Goal: Task Accomplishment & Management: Use online tool/utility

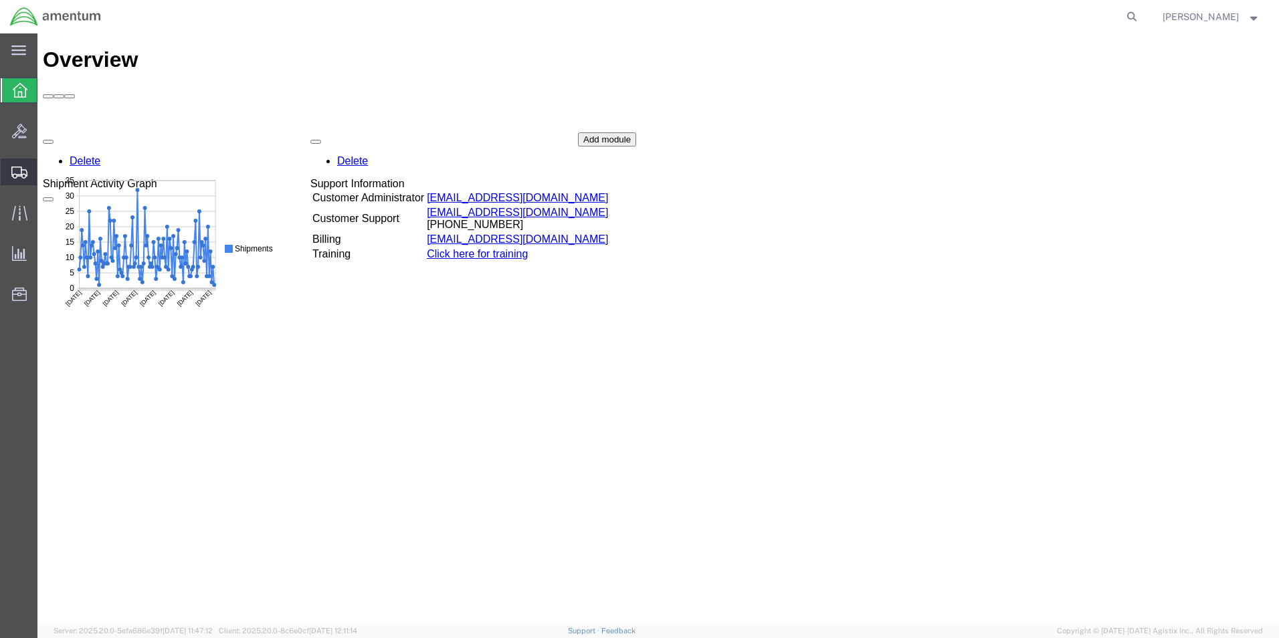
click at [22, 176] on icon at bounding box center [19, 173] width 16 height 12
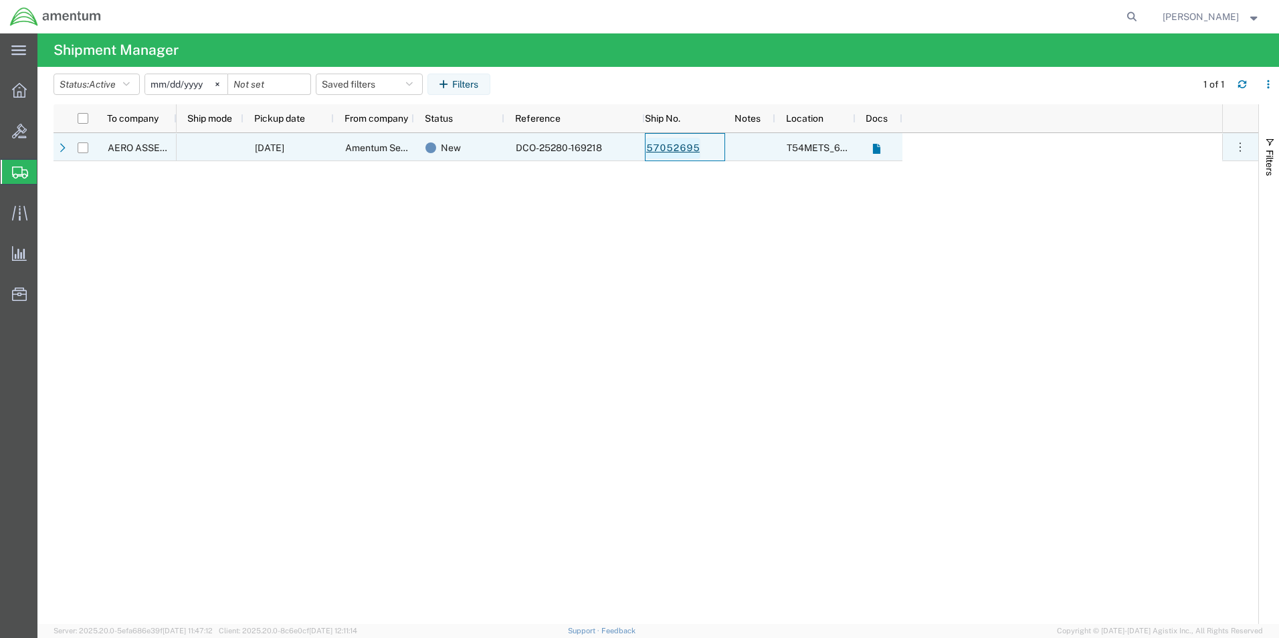
click at [670, 148] on link "57052695" at bounding box center [673, 148] width 55 height 21
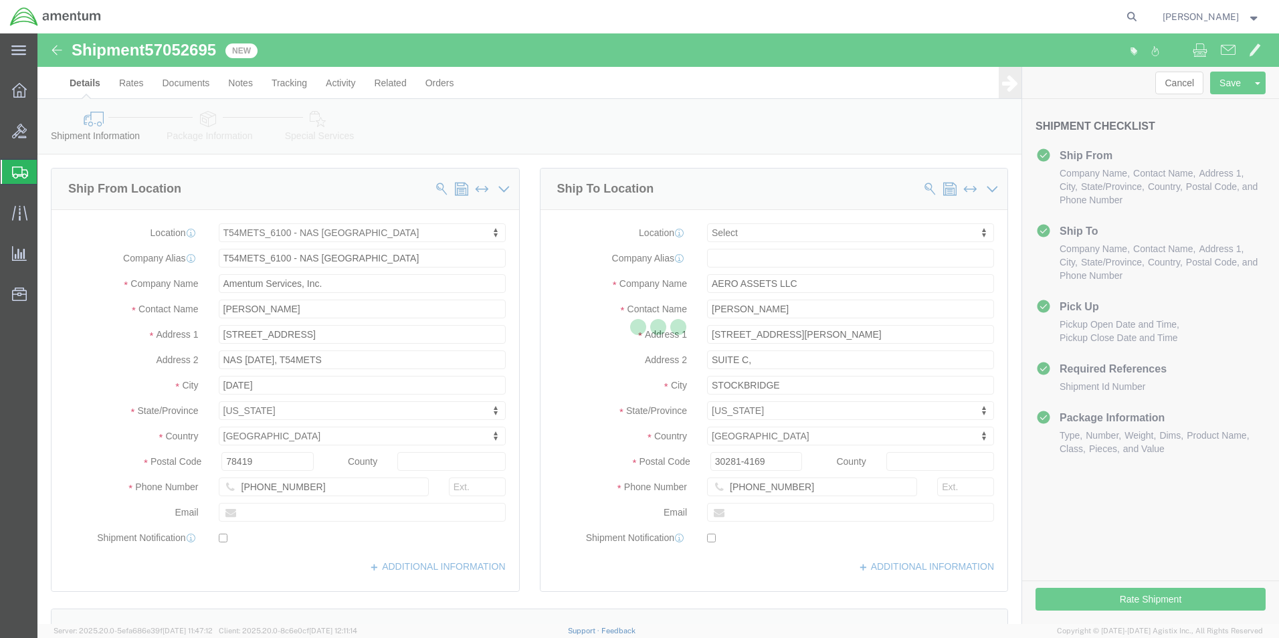
select select "67191"
select select
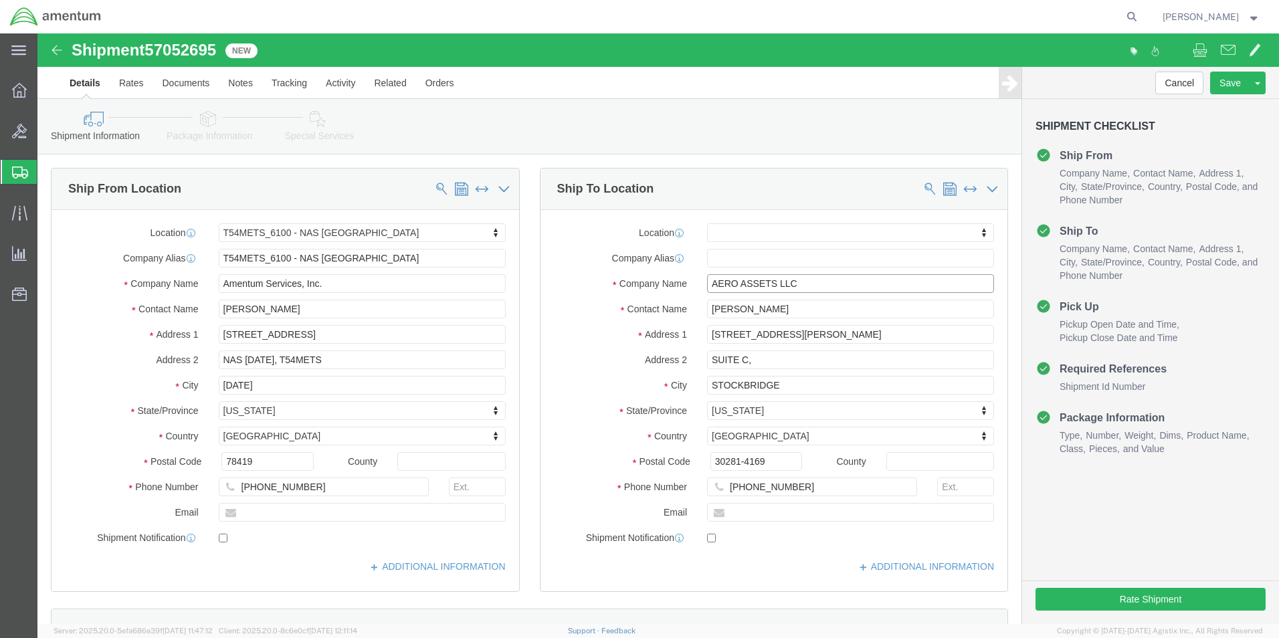
click input "AERO ASSETS LLC"
type input "A"
type input "AIRFRAM"
click p "- AIRFRAME COMPNENTS - (ANNETTE CHASTAIN) 9538 N 1100 E, KENDALLVILLE, IN, 4675…"
select select "IN"
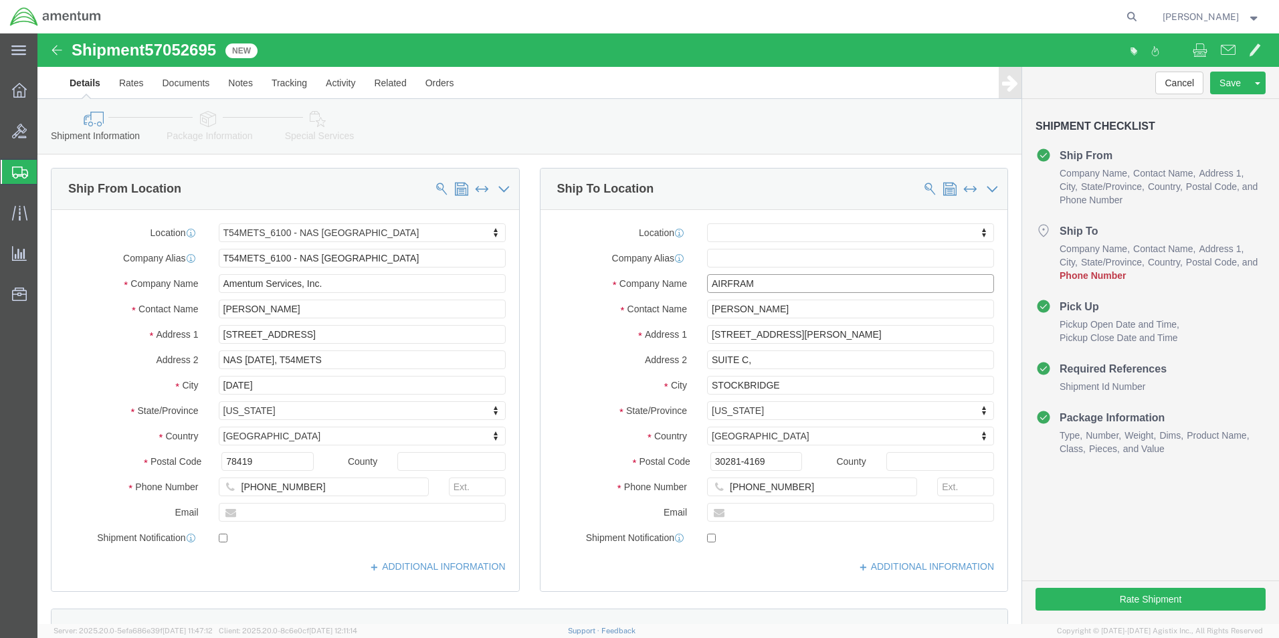
type input "AIRFRAME COMPNENTS"
click div "Shipment Information Package Information Special Services"
click input "[PHONE_NUMBER]"
type input "[PHONE_NUMBER]"
click div "Cancel Save Assign To Clone Shipment Save As Template Shipment Checklist Ship F…"
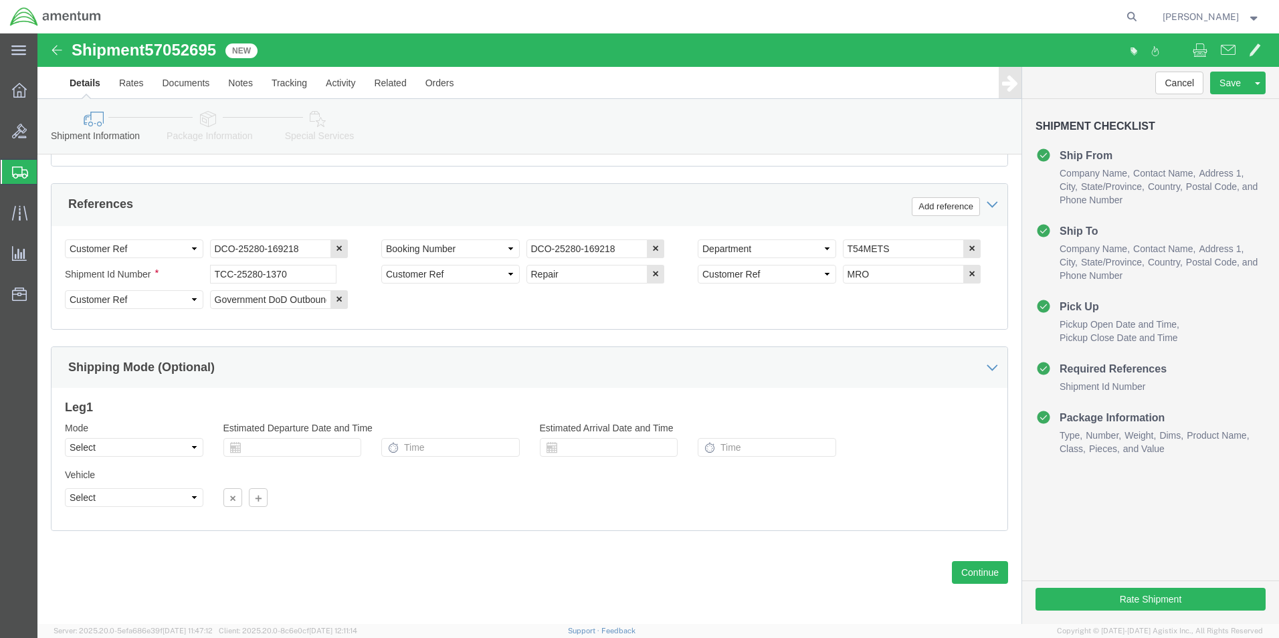
scroll to position [609, 0]
click button "Continue"
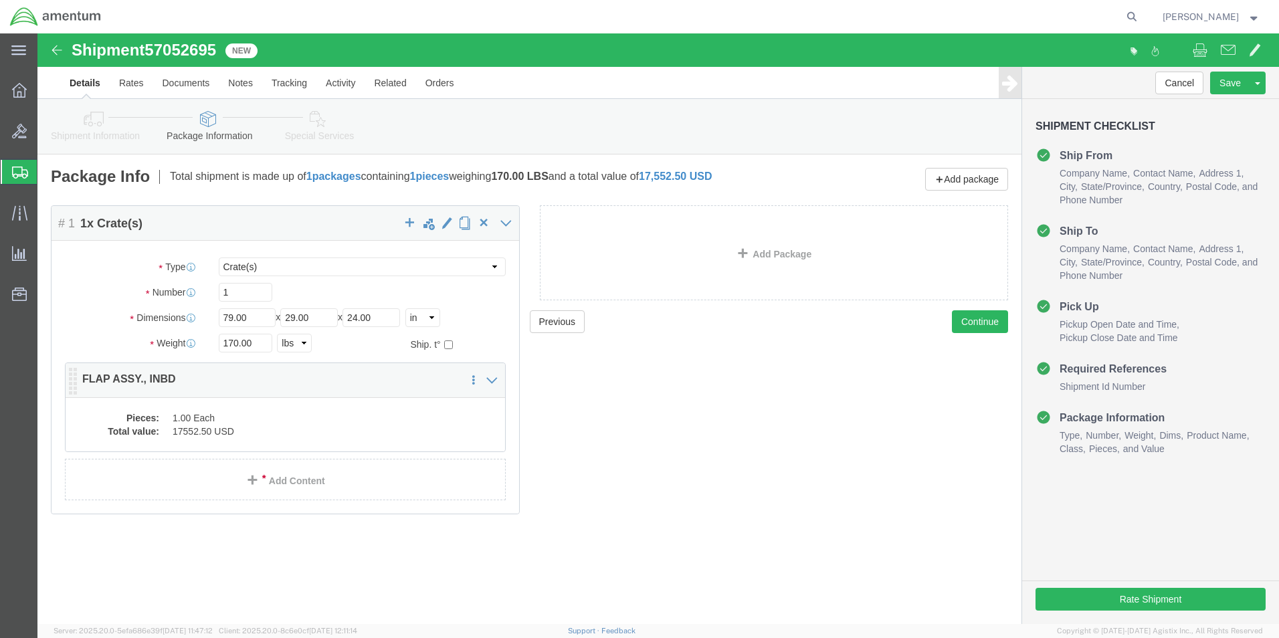
click dd "1.00 Each"
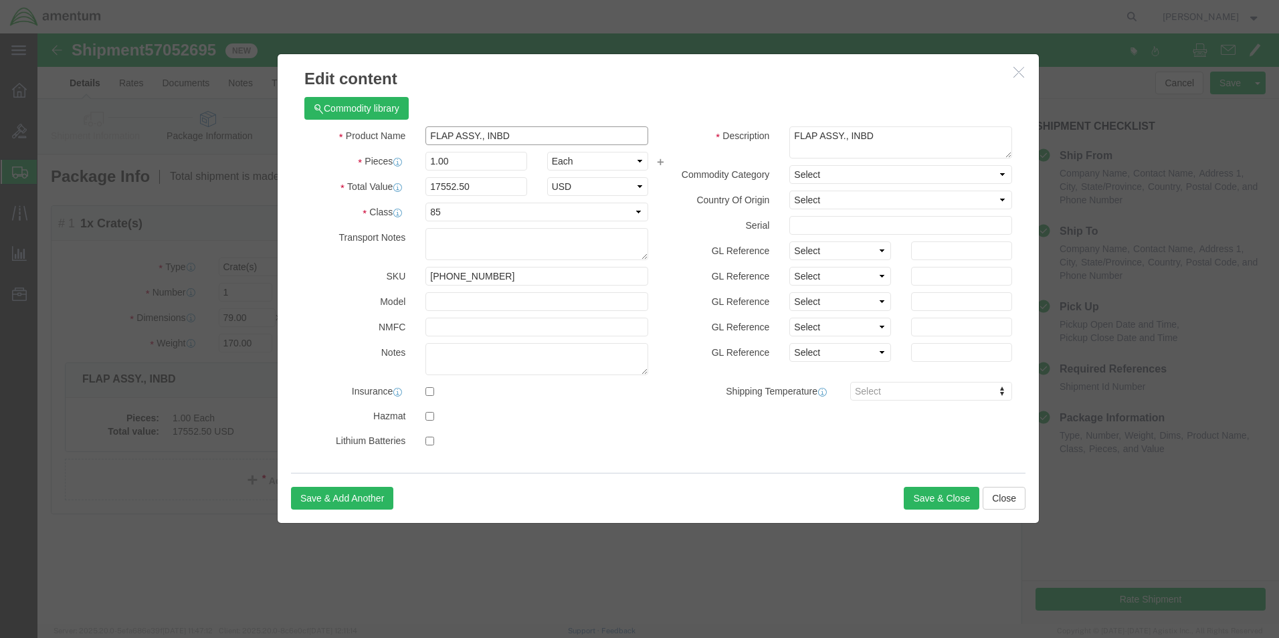
click input "FLAP ASSY., INBD"
click input "AIRCRAFT PART FLAP ASSY., INBD"
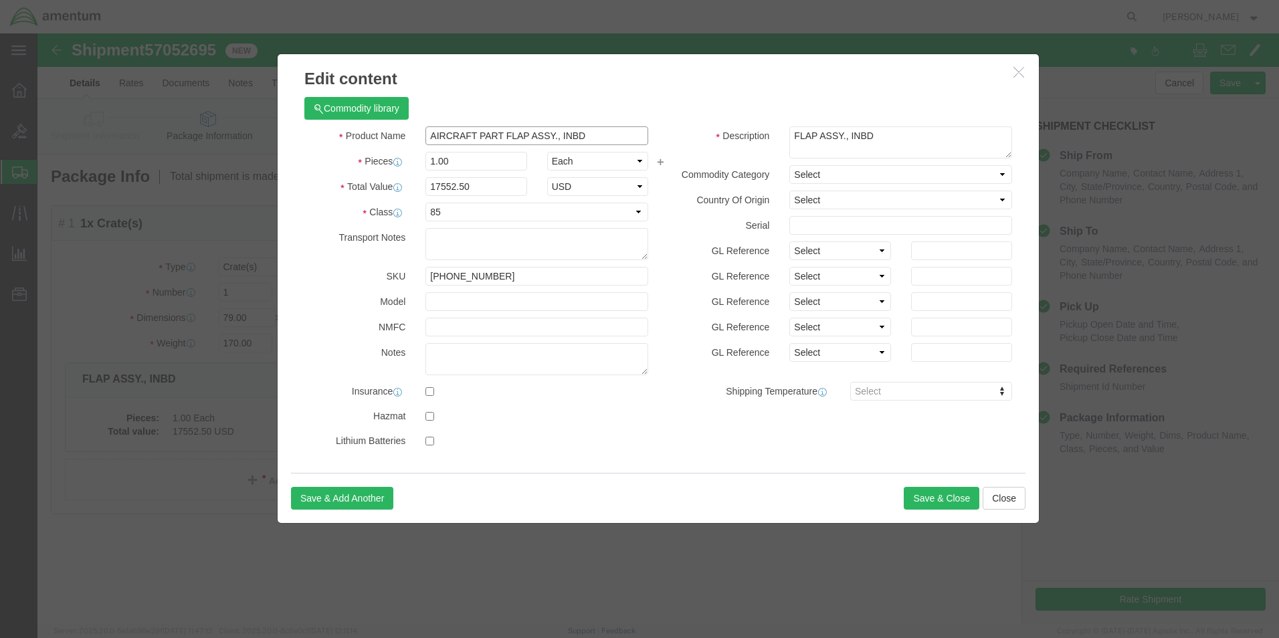
click input "AIRCRAFT PART FLAP ASSY., INBD"
type input "AIRCRAFT PART 90-160000-1 S/N: LL55 FLAP ASSY., INBD"
click button "Save & Close"
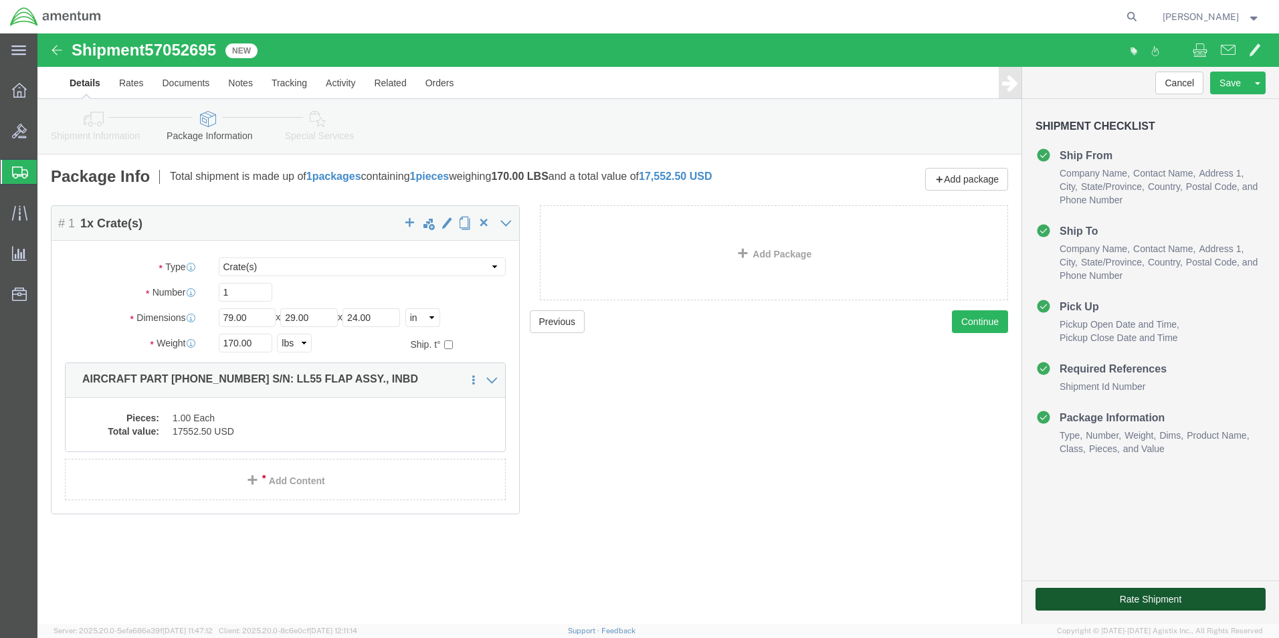
drag, startPoint x: 1099, startPoint y: 569, endPoint x: 1134, endPoint y: 594, distance: 42.2
click button "Rate Shipment"
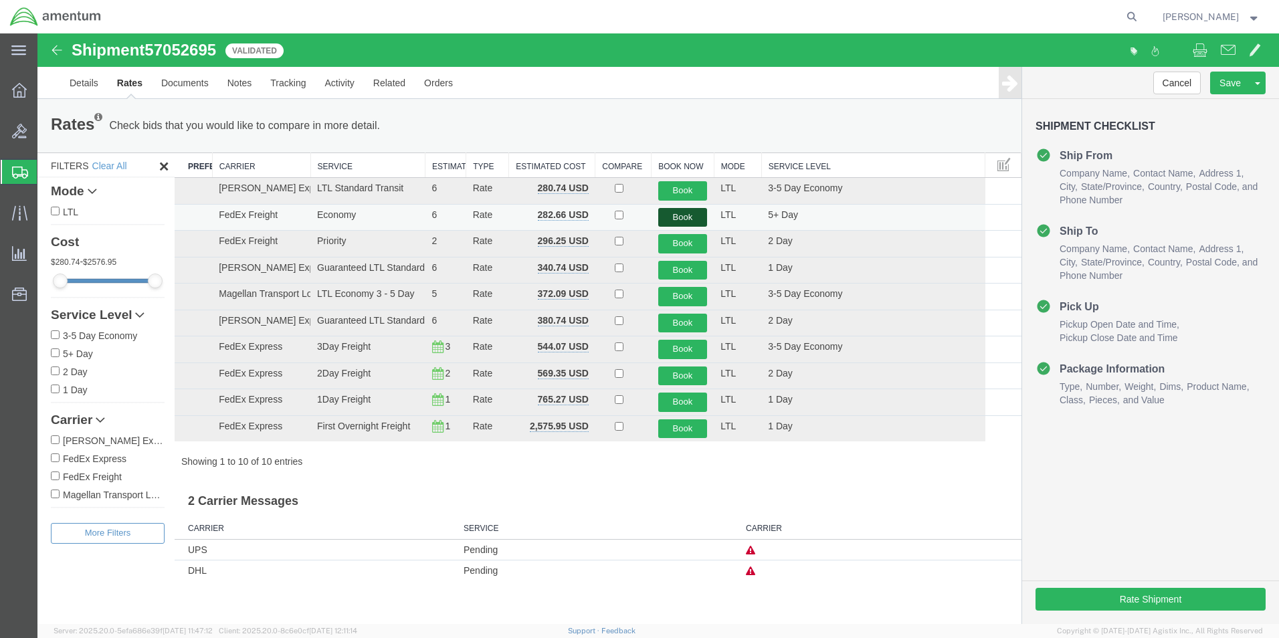
click at [695, 221] on button "Book" at bounding box center [683, 217] width 50 height 19
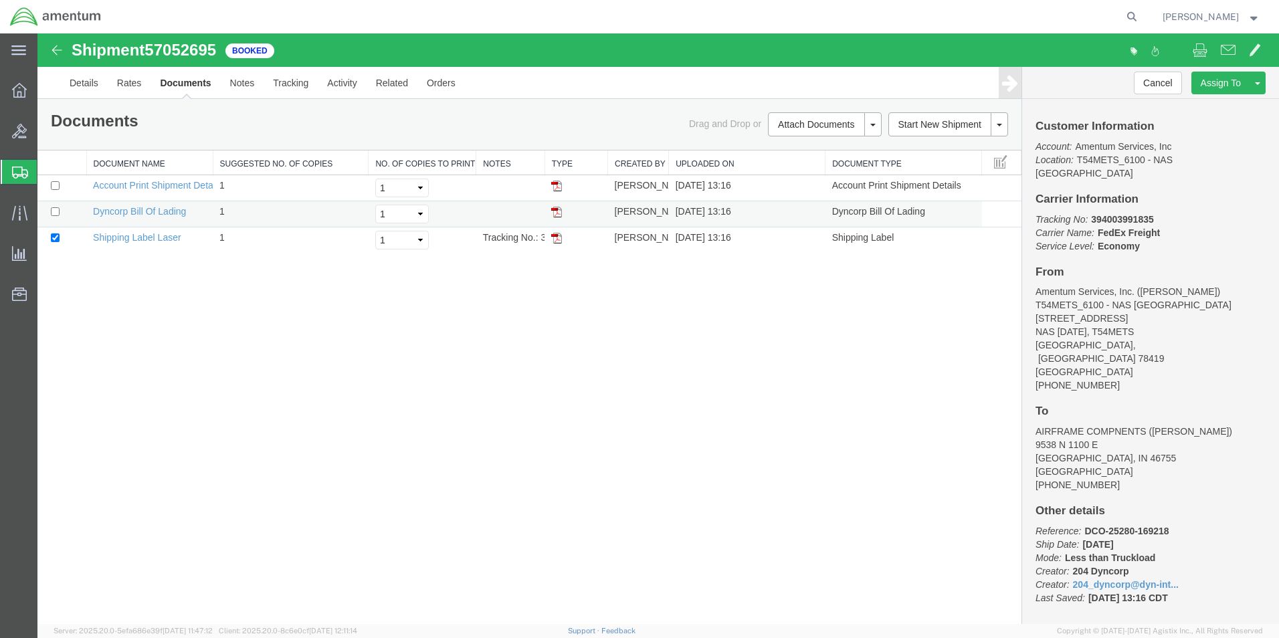
click at [557, 212] on img at bounding box center [556, 212] width 11 height 11
click at [558, 240] on img at bounding box center [556, 238] width 11 height 11
click at [20, 169] on icon at bounding box center [20, 173] width 16 height 12
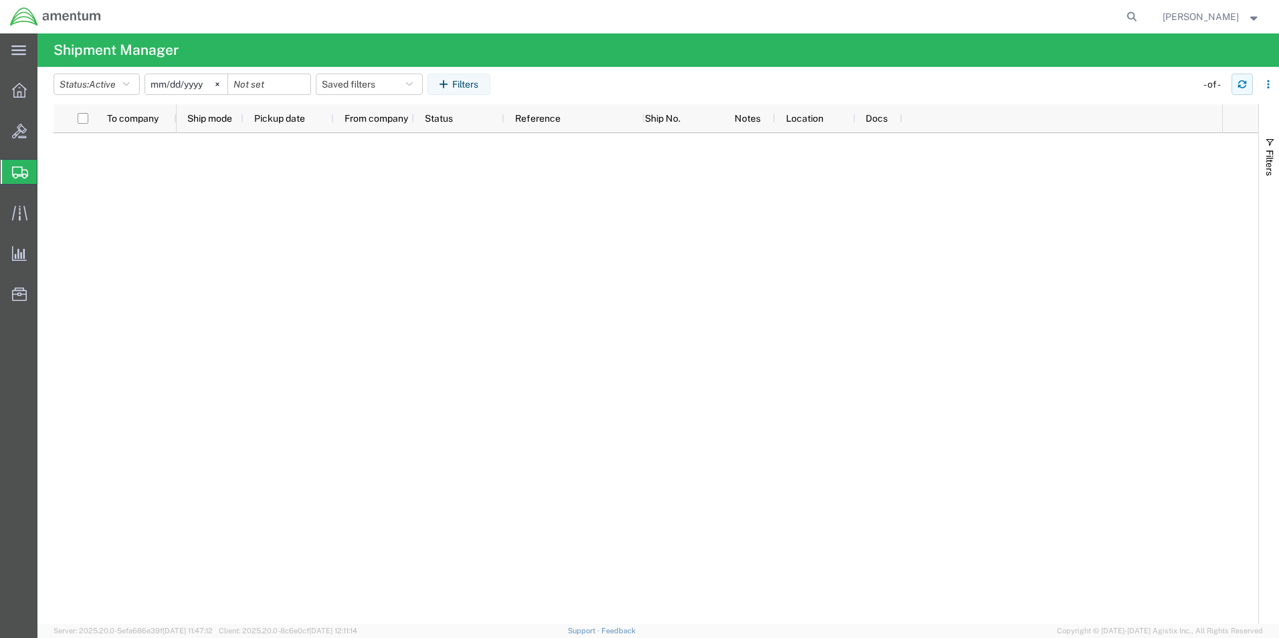
click at [1243, 88] on icon "button" at bounding box center [1243, 86] width 8 height 3
click at [1241, 90] on button "button" at bounding box center [1242, 84] width 21 height 21
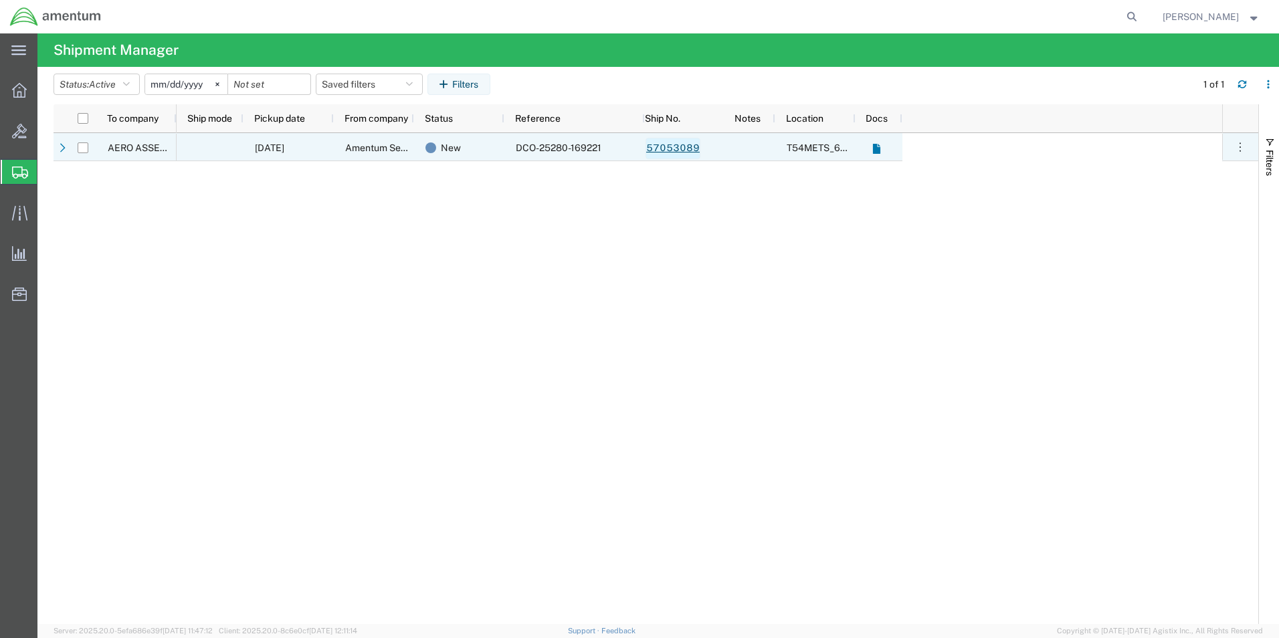
click at [656, 156] on link "57053089" at bounding box center [673, 148] width 55 height 21
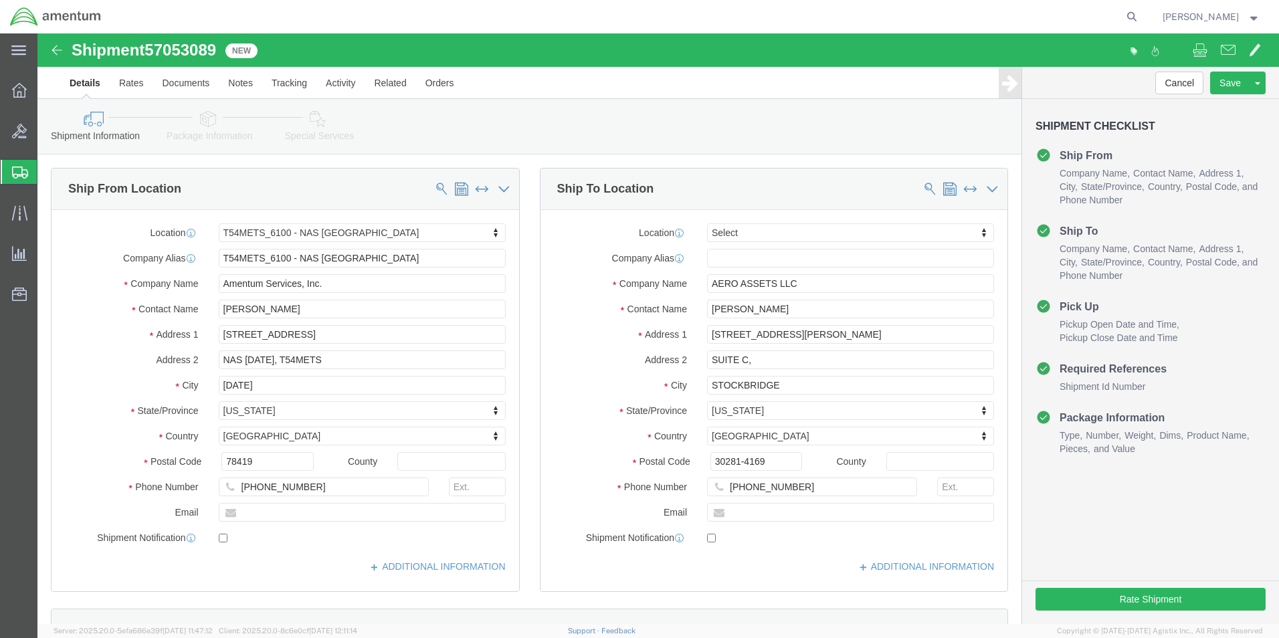
select select "67191"
select select
click button "Rate Shipment"
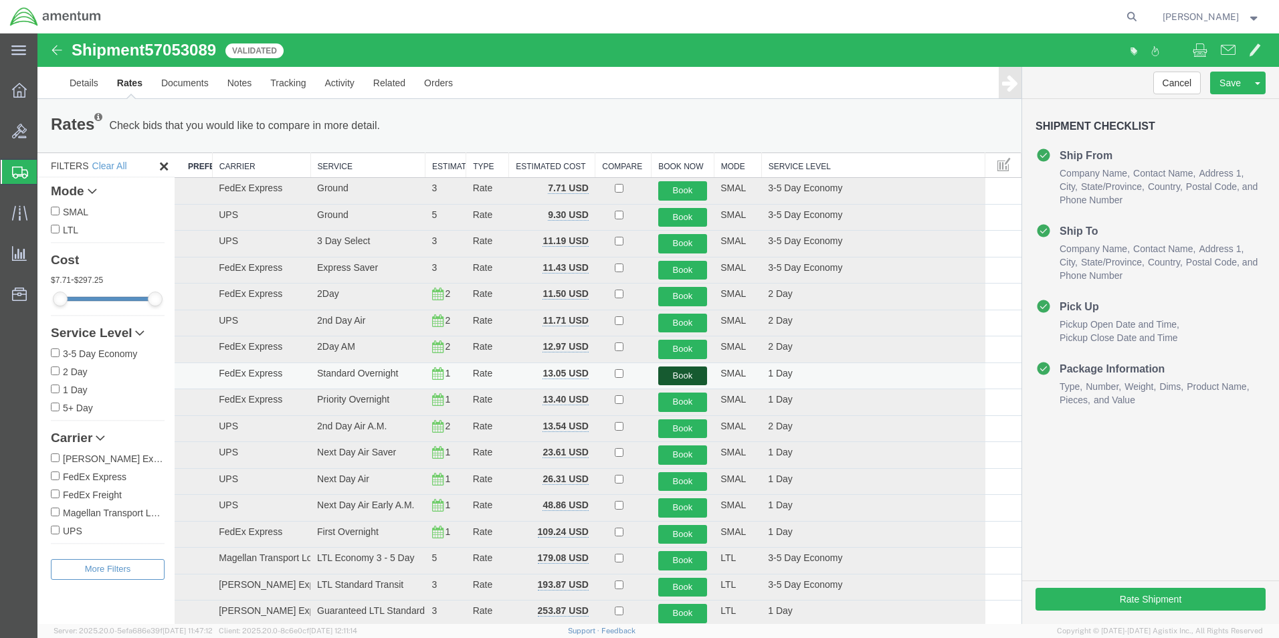
click at [675, 377] on button "Book" at bounding box center [683, 376] width 50 height 19
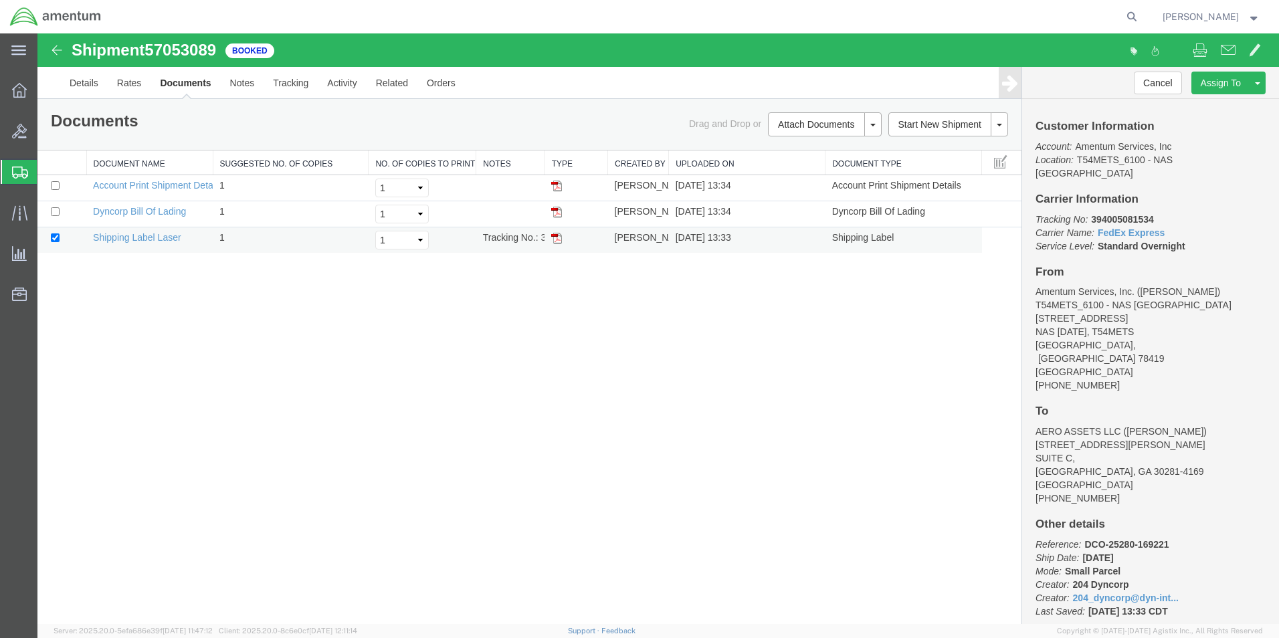
click at [557, 236] on img at bounding box center [556, 238] width 11 height 11
click at [13, 175] on icon at bounding box center [20, 173] width 16 height 12
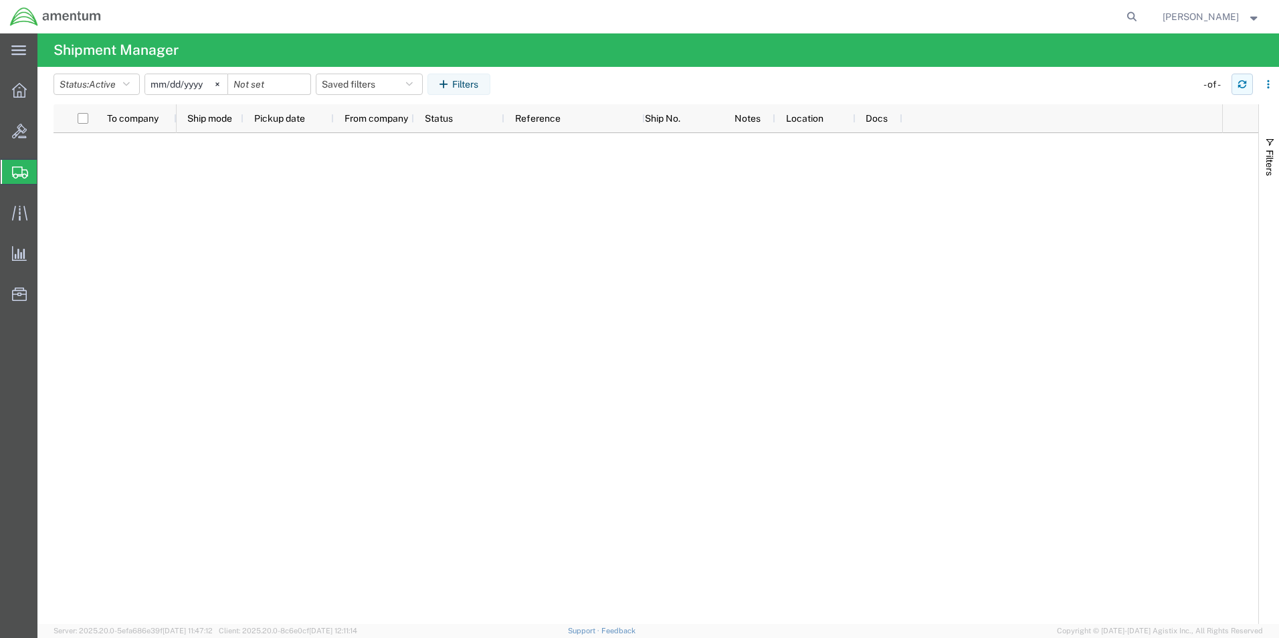
click at [1245, 84] on icon "button" at bounding box center [1242, 84] width 9 height 9
click at [1239, 84] on icon "button" at bounding box center [1242, 84] width 9 height 9
click at [1244, 84] on icon "button" at bounding box center [1243, 81] width 8 height 3
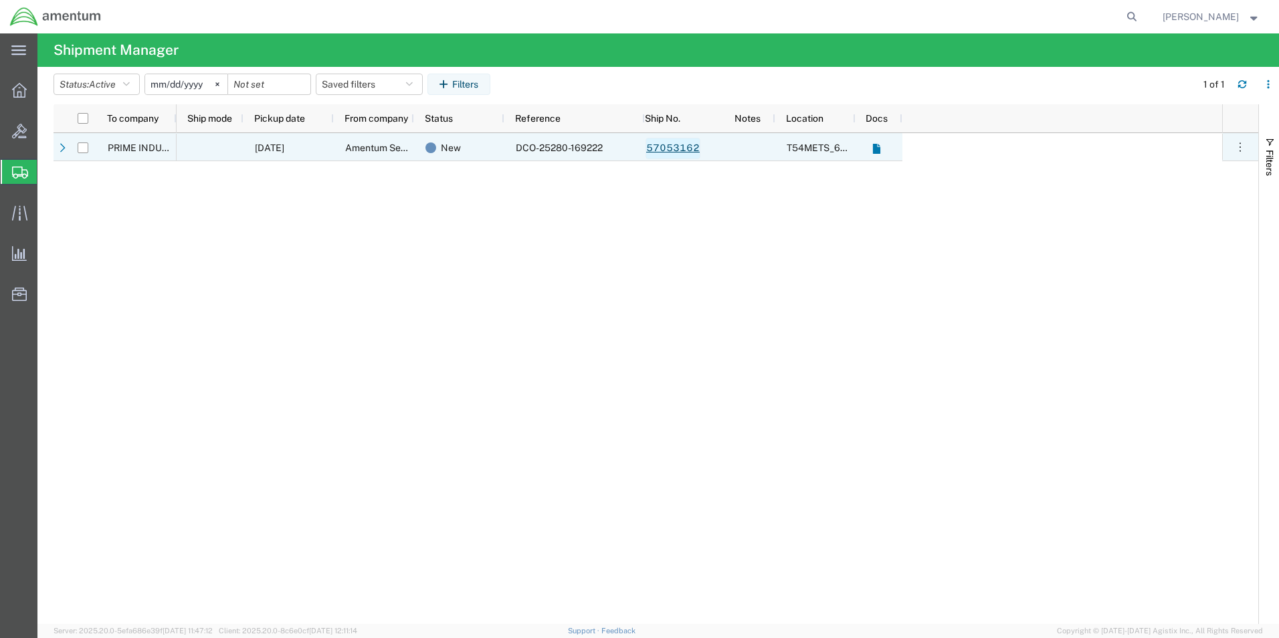
click at [691, 145] on link "57053162" at bounding box center [673, 148] width 55 height 21
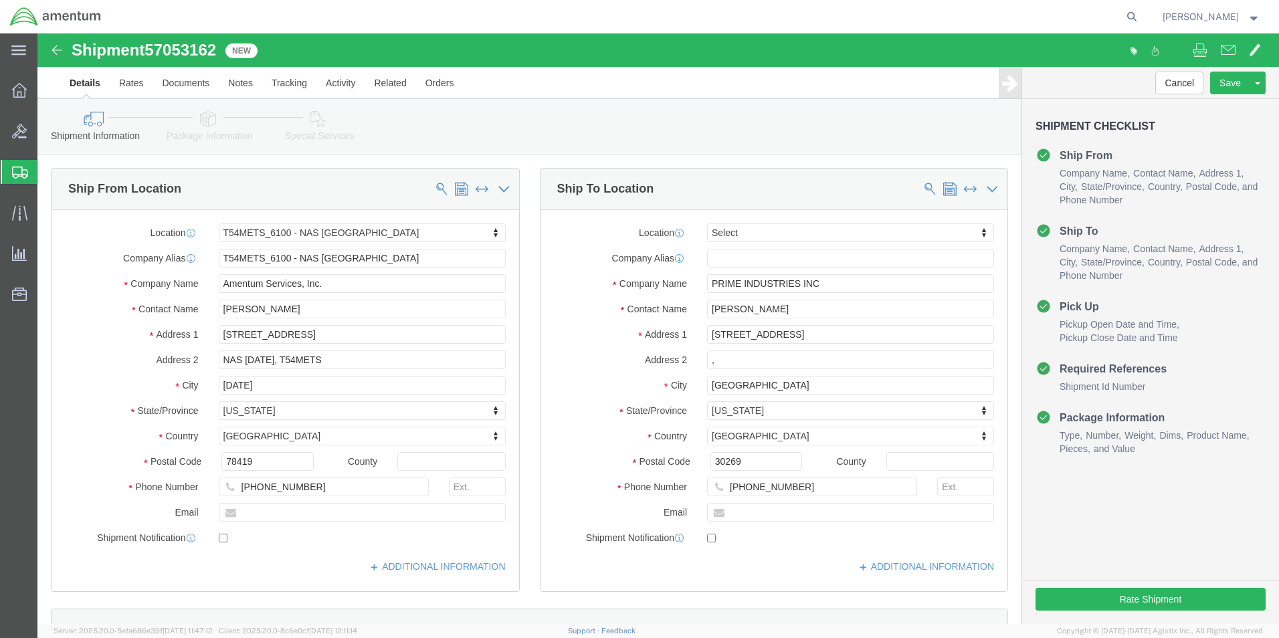
select select "67191"
select select
click button "Rate Shipment"
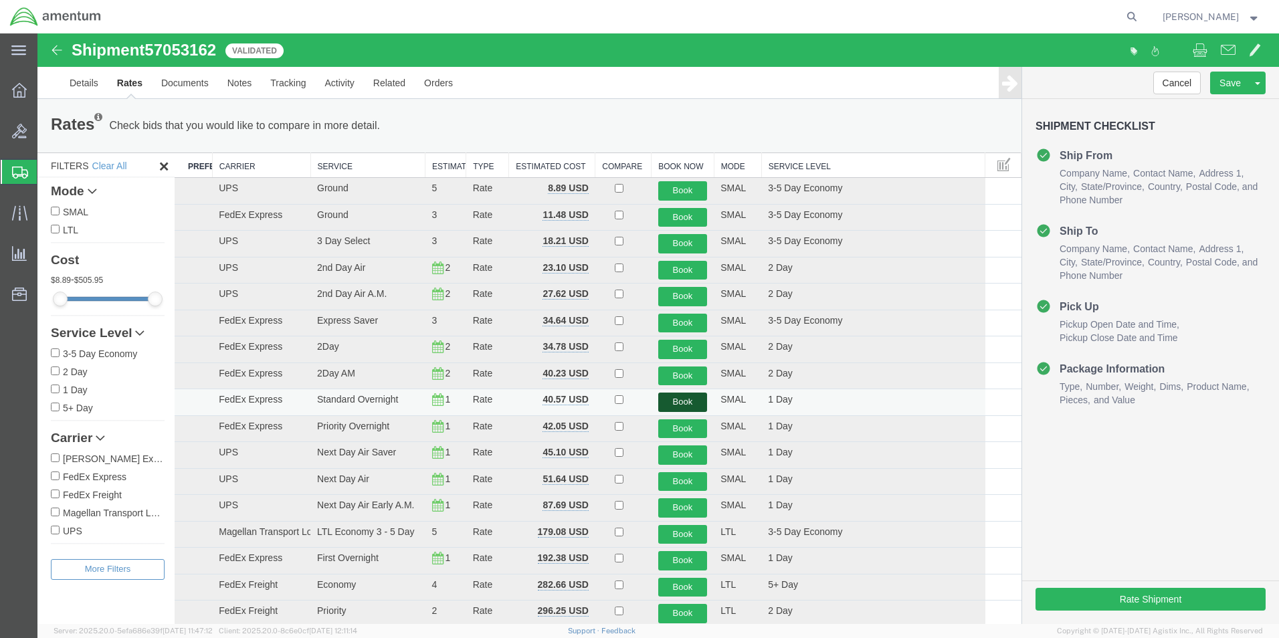
click at [680, 400] on button "Book" at bounding box center [683, 402] width 50 height 19
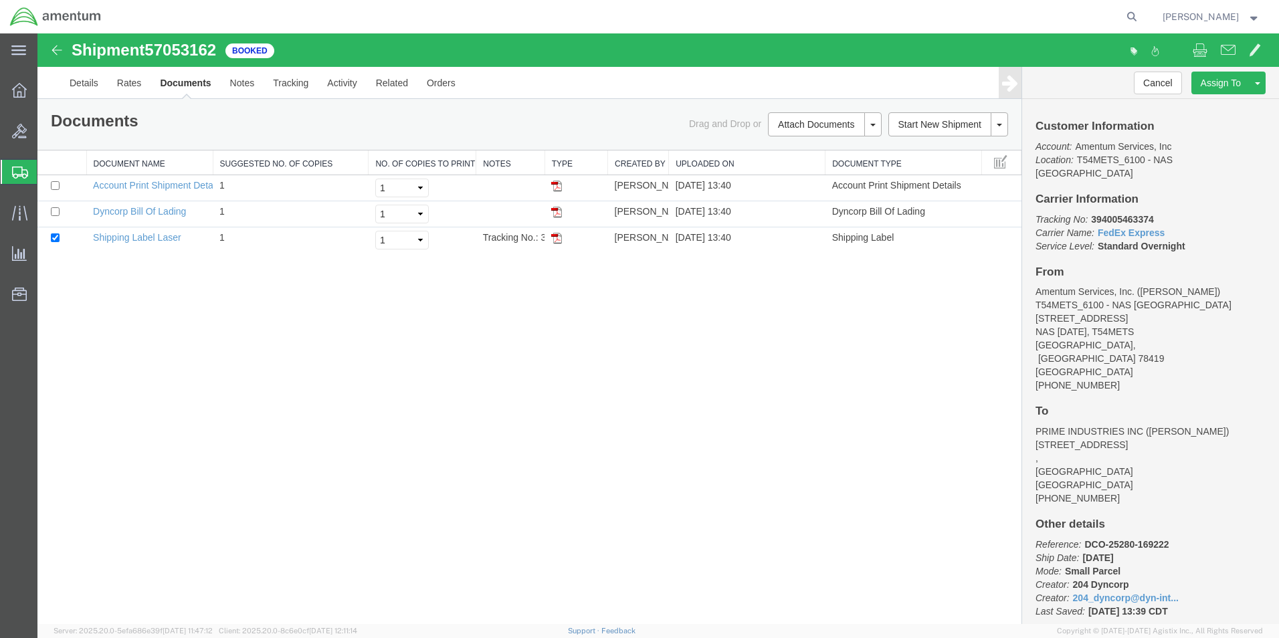
drag, startPoint x: 553, startPoint y: 240, endPoint x: 580, endPoint y: 287, distance: 54.2
click at [553, 240] on img at bounding box center [556, 238] width 11 height 11
click at [14, 92] on icon at bounding box center [19, 90] width 15 height 15
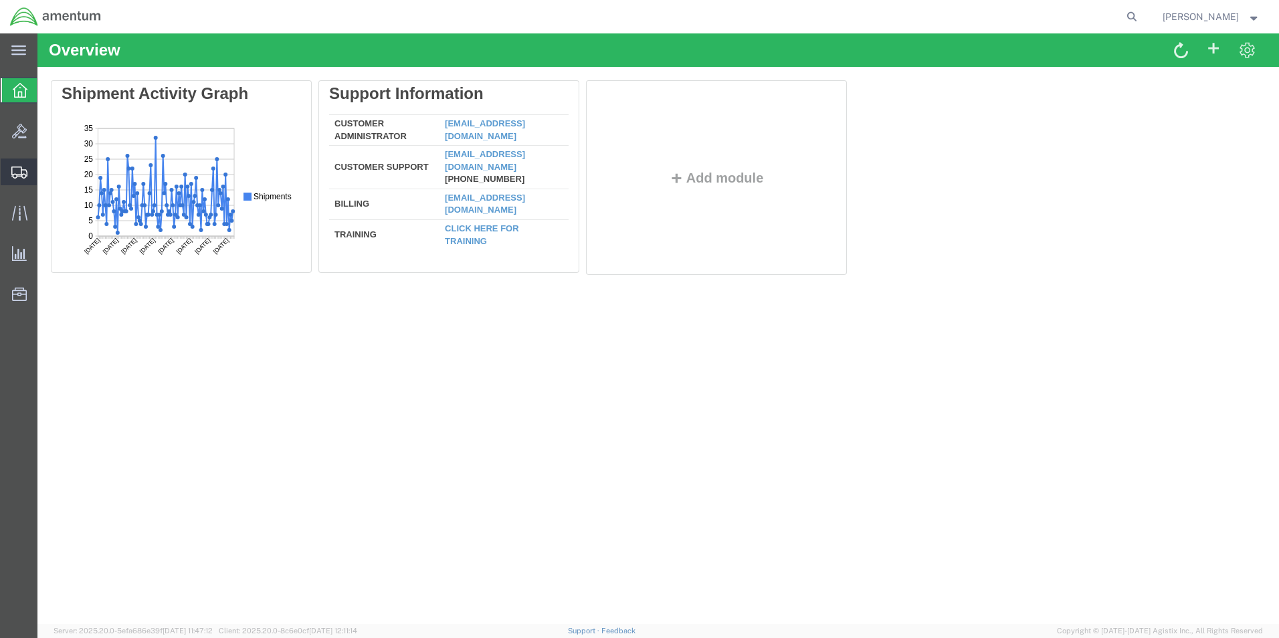
click at [17, 175] on icon at bounding box center [19, 173] width 16 height 12
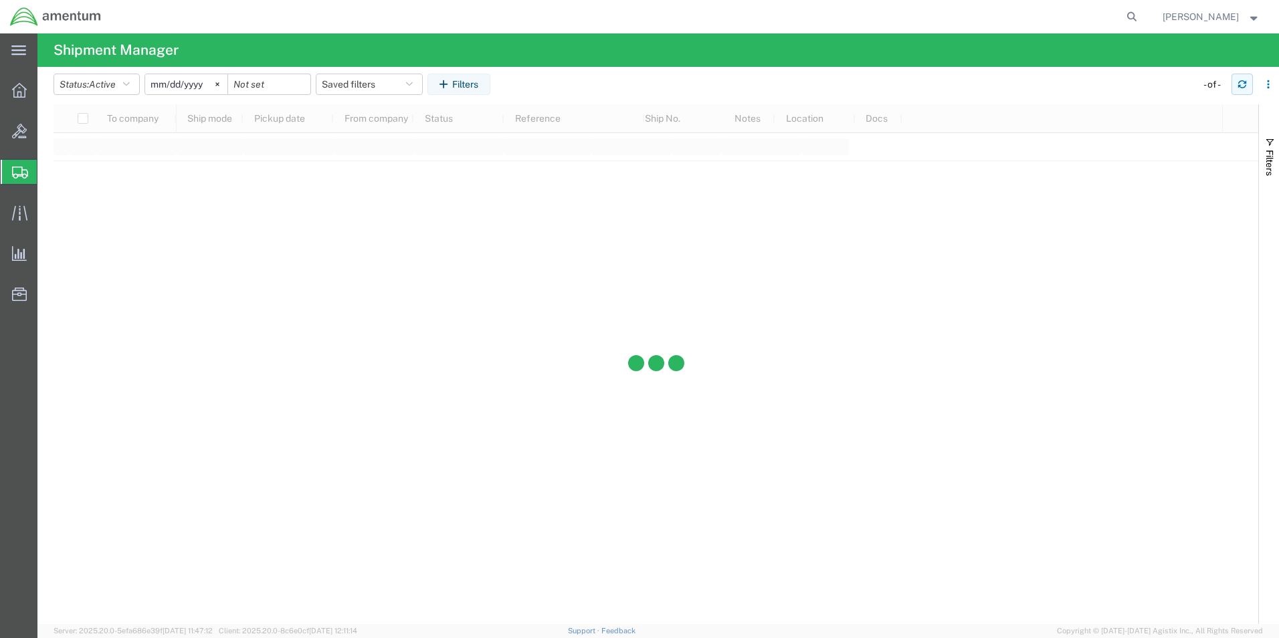
click at [1245, 86] on icon "button" at bounding box center [1242, 84] width 9 height 9
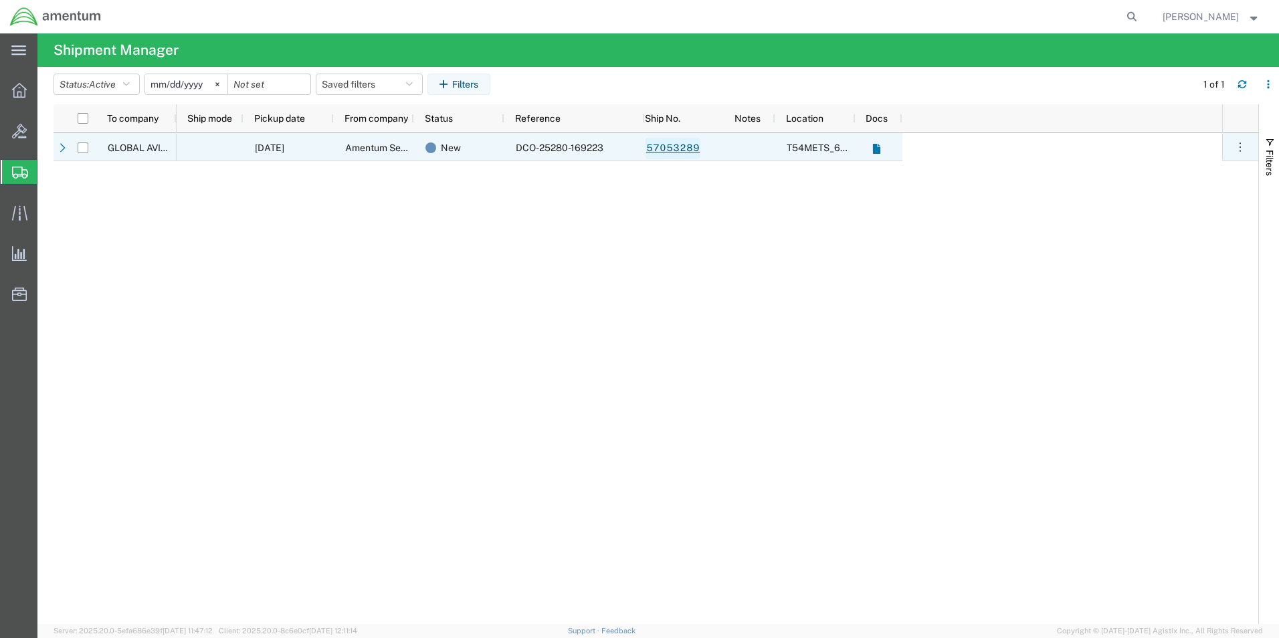
click at [680, 149] on link "57053289" at bounding box center [673, 148] width 55 height 21
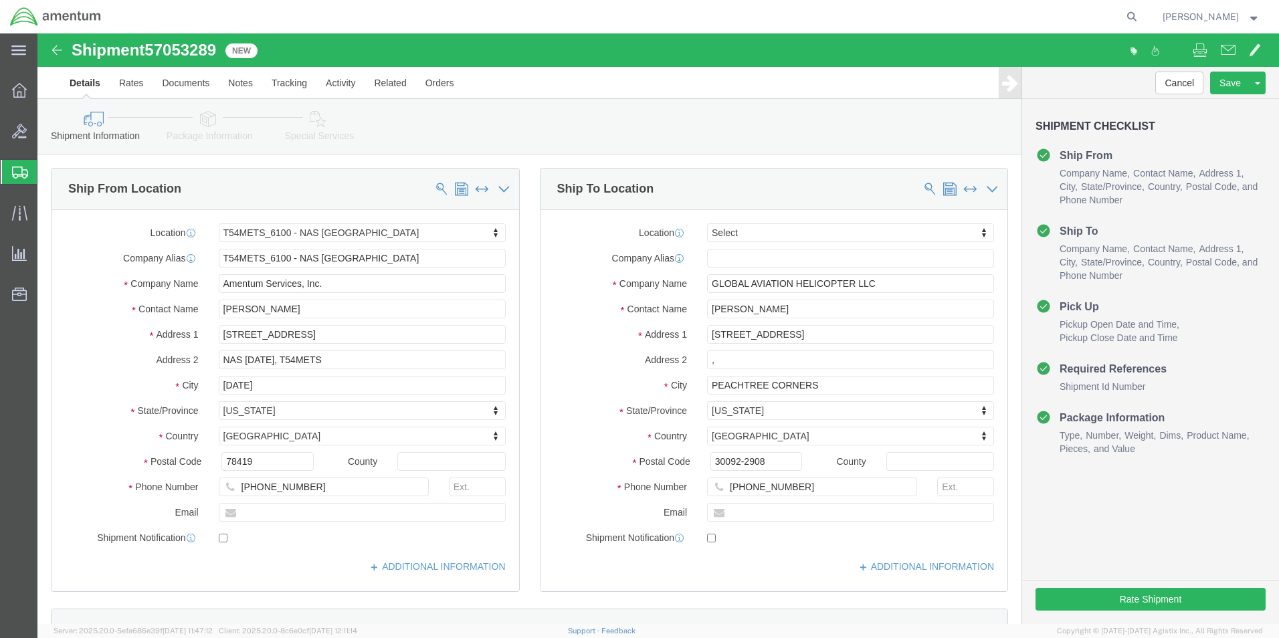
select select "67191"
select select
click button "Rate Shipment"
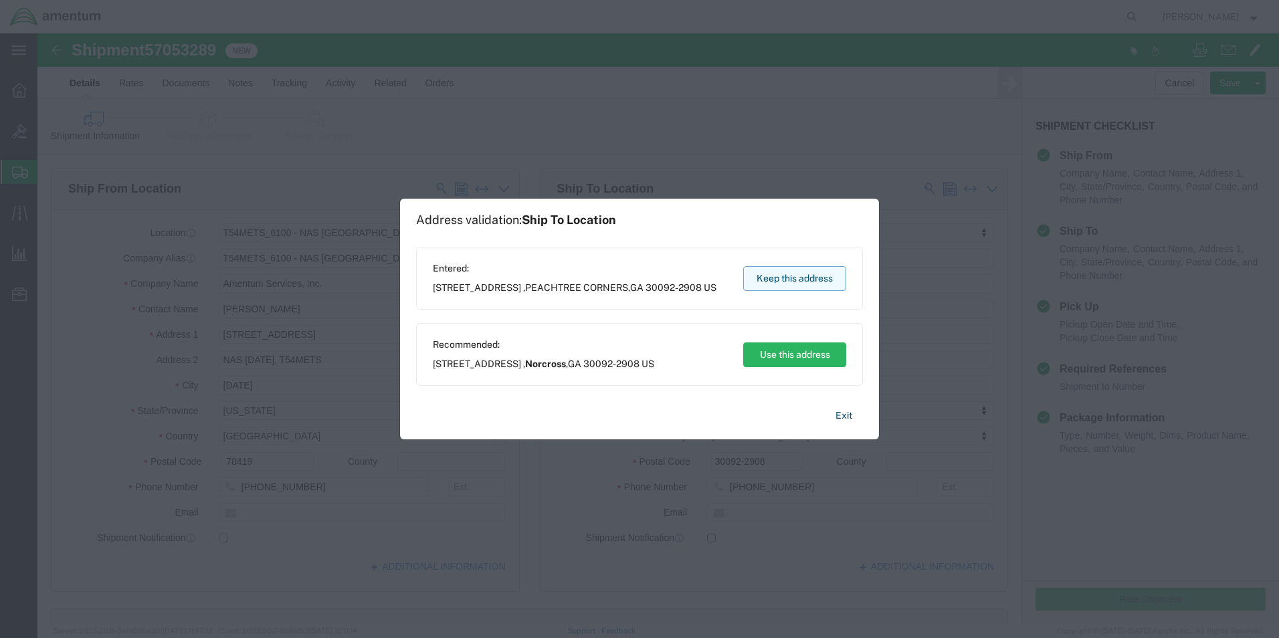
click at [781, 275] on button "Keep this address" at bounding box center [794, 278] width 103 height 25
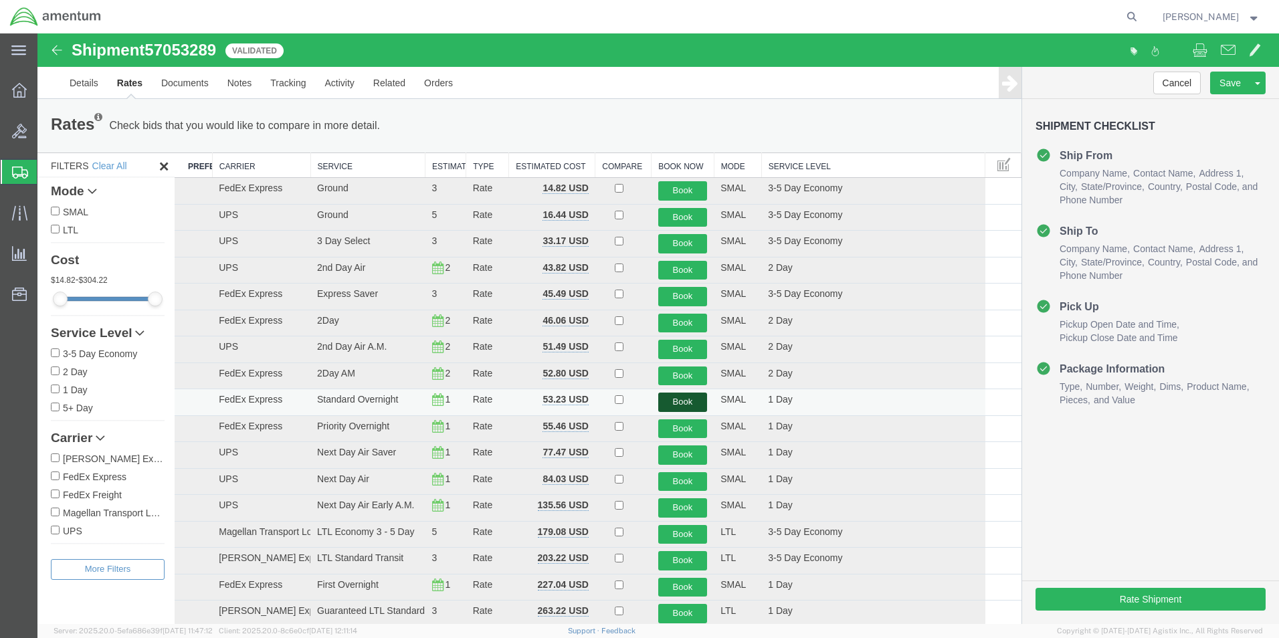
click at [671, 404] on button "Book" at bounding box center [683, 402] width 50 height 19
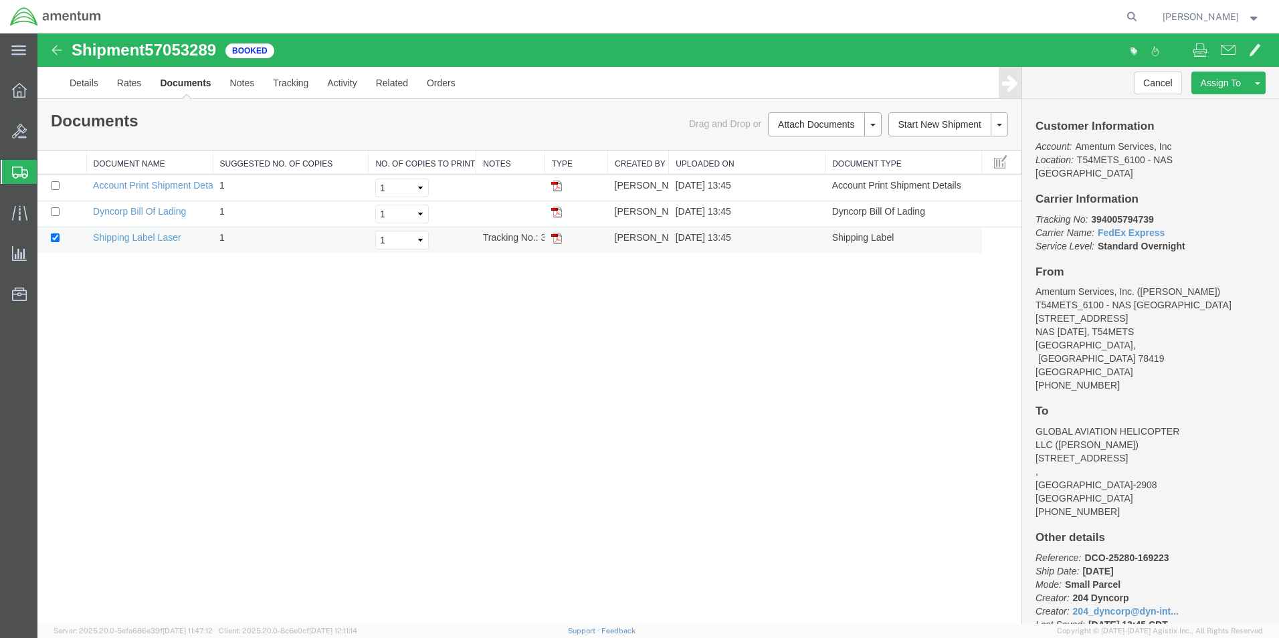
click at [562, 242] on td at bounding box center [576, 241] width 63 height 26
click at [559, 237] on img at bounding box center [556, 238] width 11 height 11
drag, startPoint x: 17, startPoint y: 168, endPoint x: 122, endPoint y: 0, distance: 198.1
click at [17, 168] on icon at bounding box center [20, 173] width 16 height 12
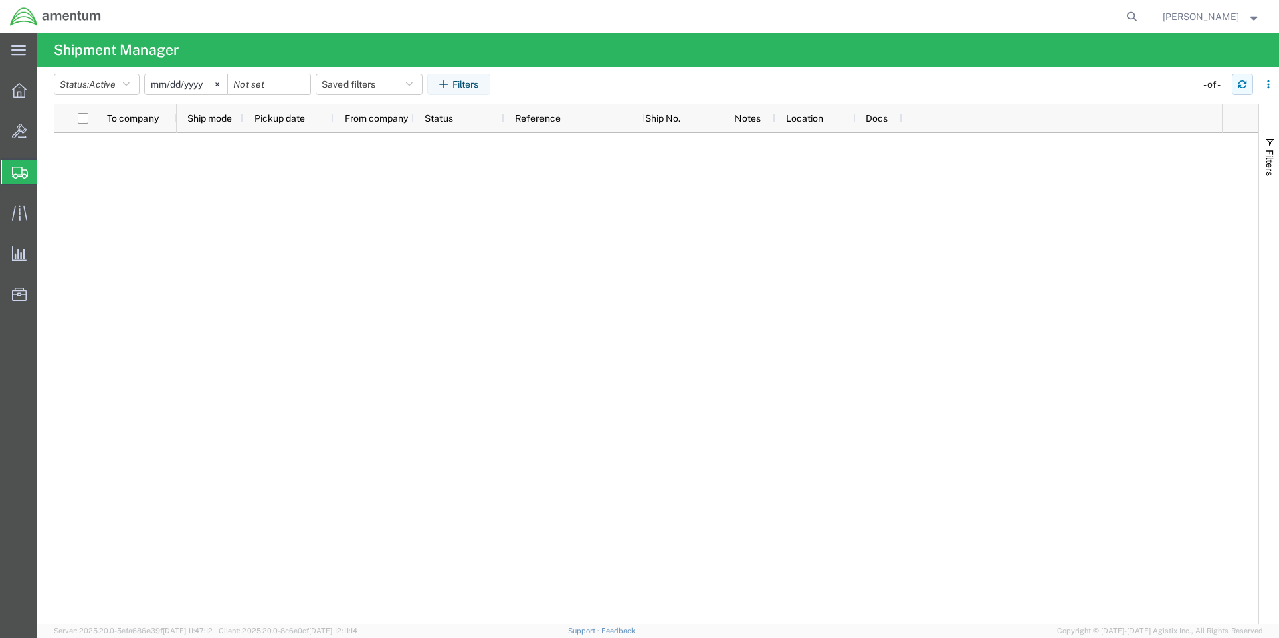
click at [1242, 85] on icon "button" at bounding box center [1242, 84] width 9 height 9
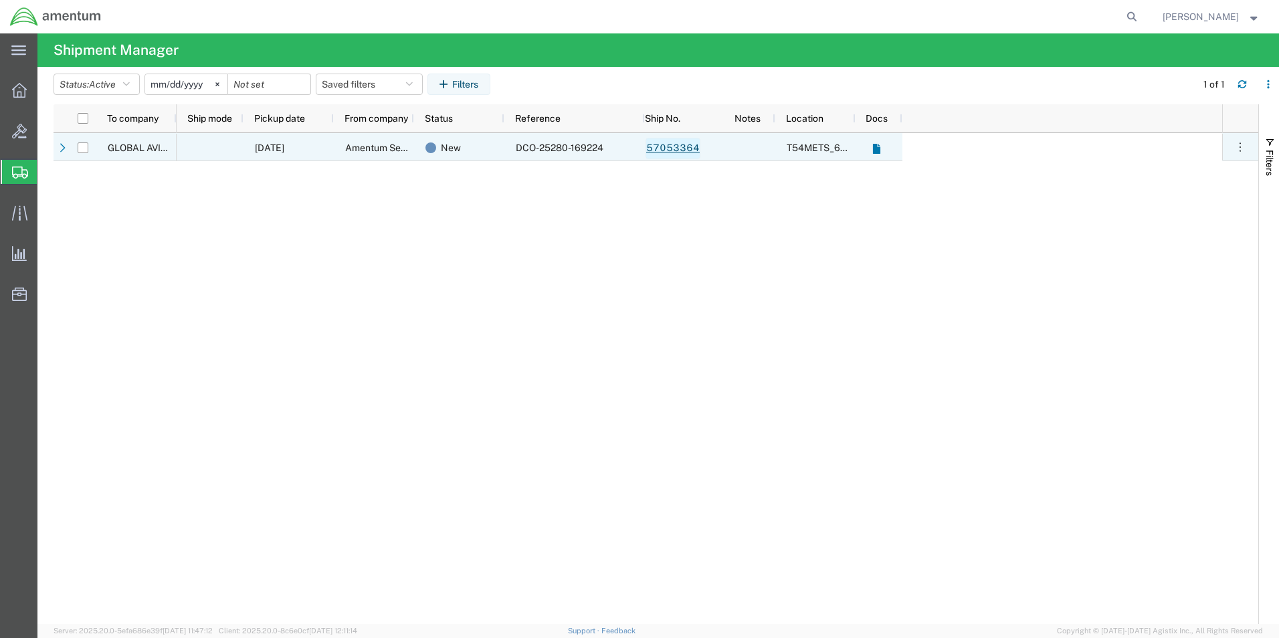
click at [682, 147] on link "57053364" at bounding box center [673, 148] width 55 height 21
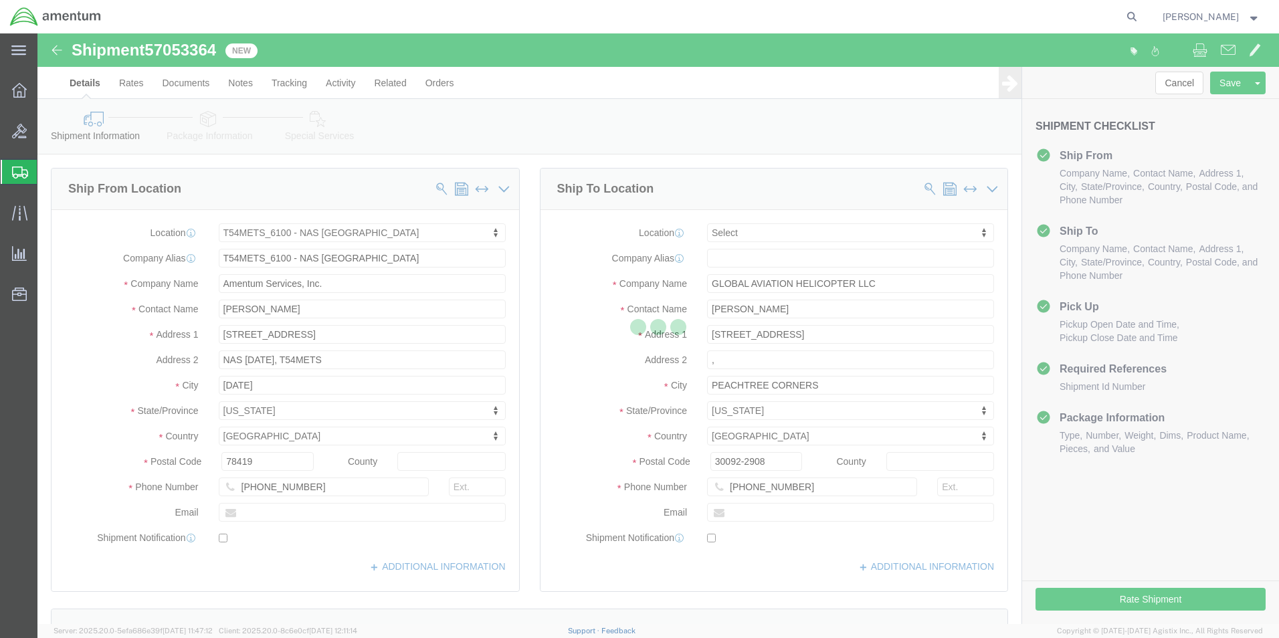
select select "67191"
select select
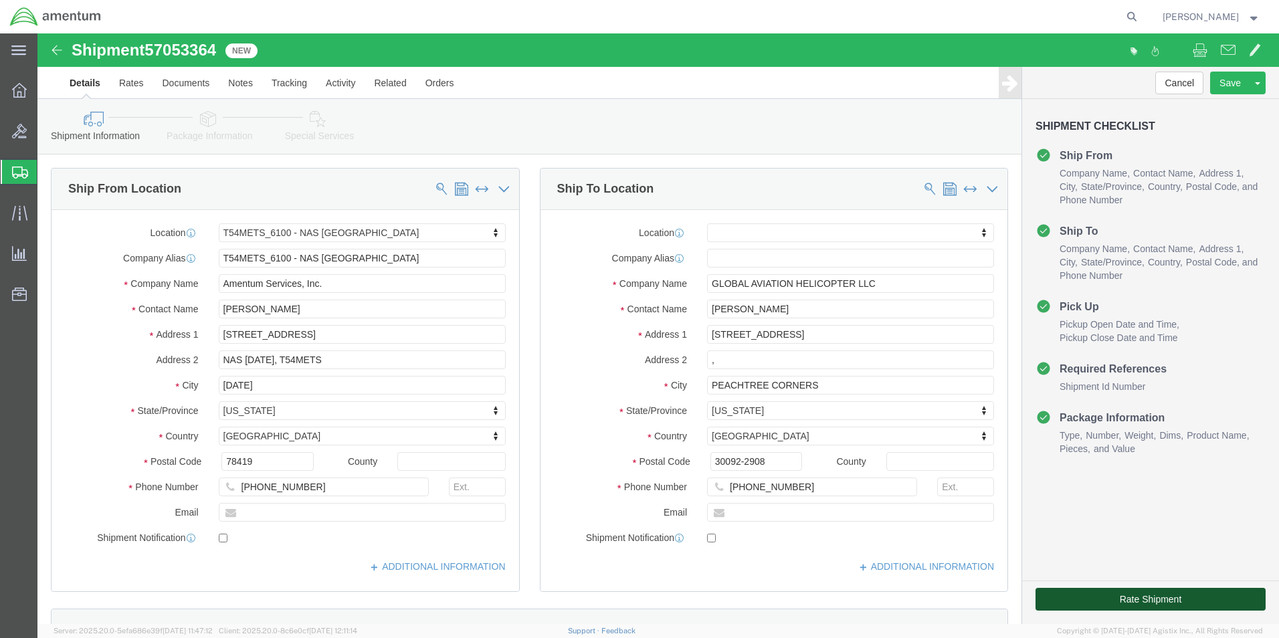
click button "Rate Shipment"
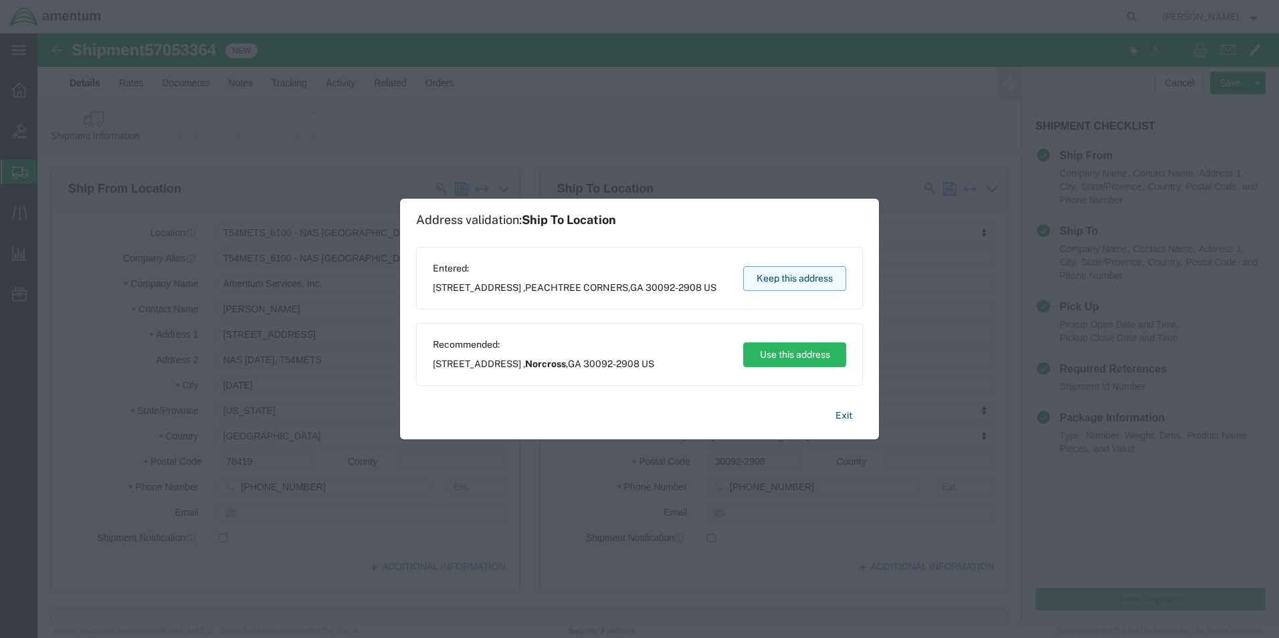
click at [830, 277] on button "Keep this address" at bounding box center [794, 278] width 103 height 25
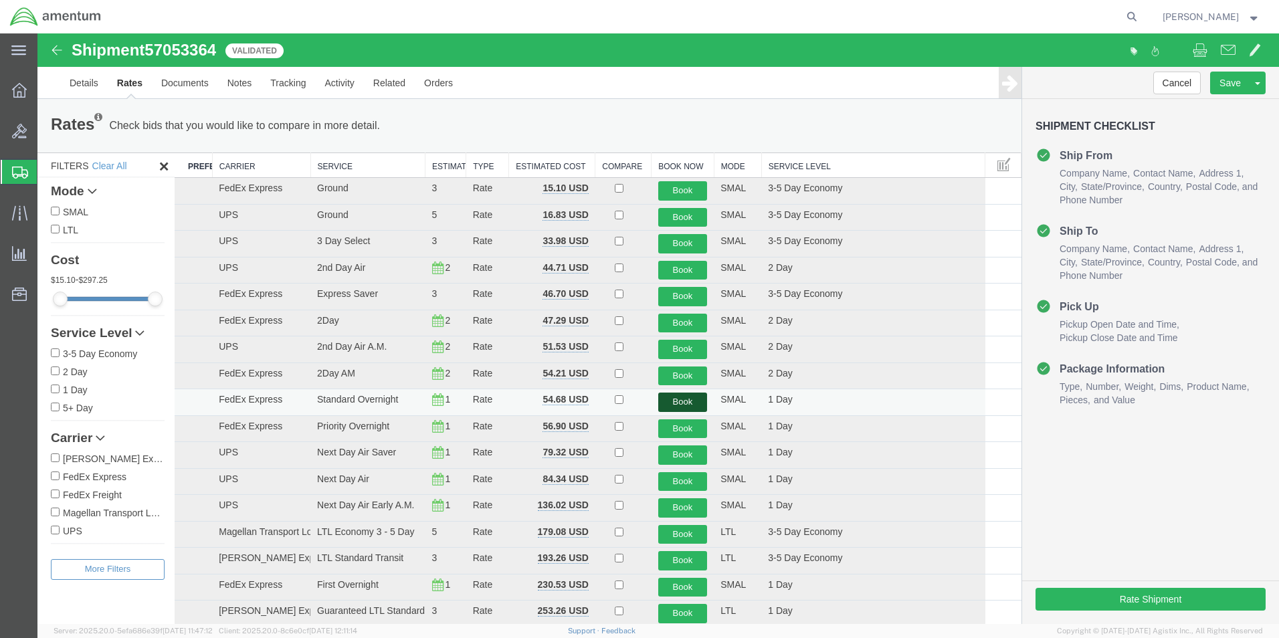
click at [671, 402] on button "Book" at bounding box center [683, 402] width 50 height 19
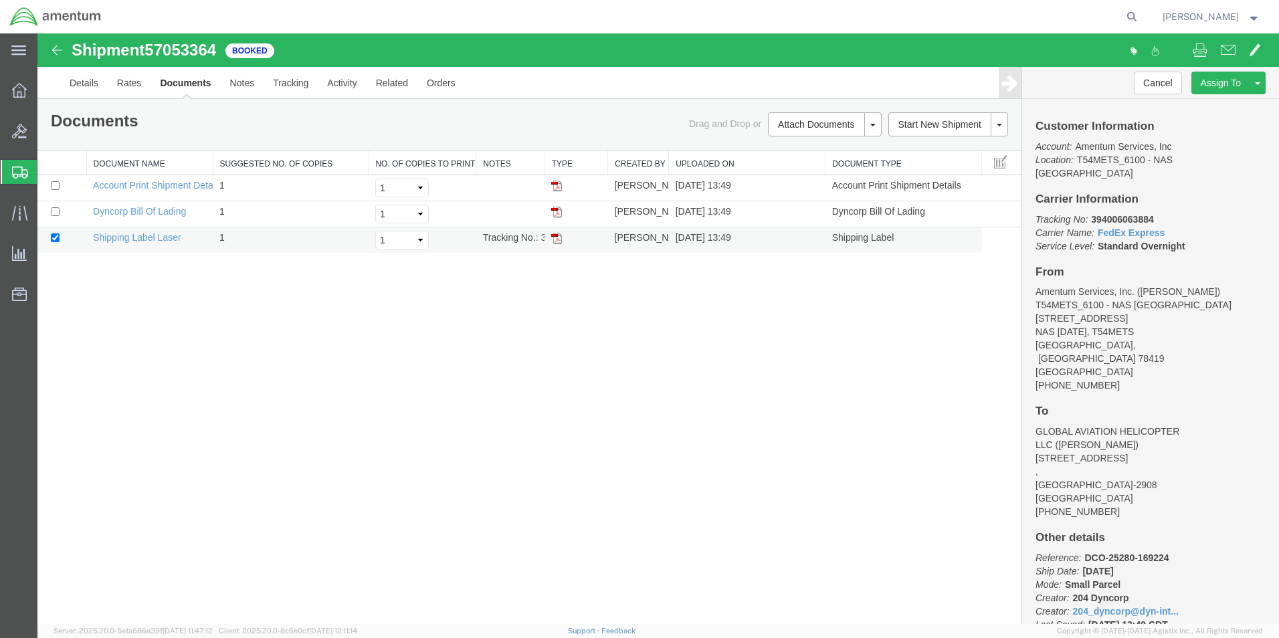
click at [543, 236] on td "Tracking No.: 394006063884" at bounding box center [510, 241] width 68 height 26
click at [554, 241] on img at bounding box center [556, 238] width 11 height 11
drag, startPoint x: 23, startPoint y: 171, endPoint x: 179, endPoint y: 0, distance: 231.6
click at [23, 171] on icon at bounding box center [20, 173] width 16 height 12
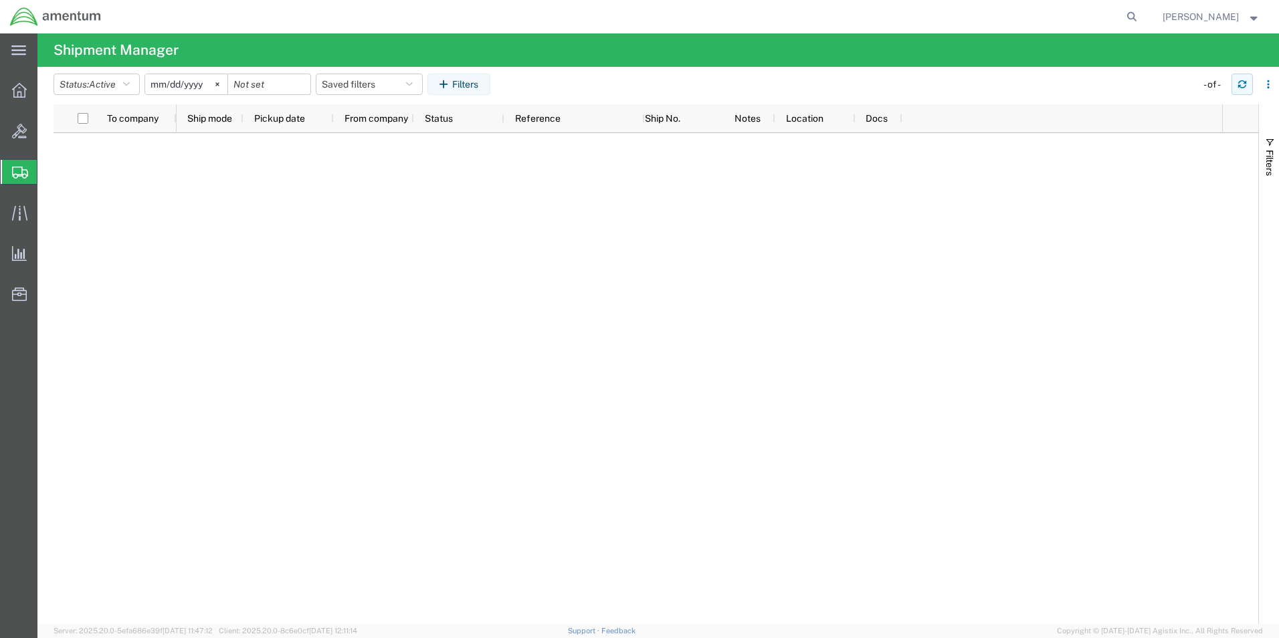
click at [1243, 88] on icon "button" at bounding box center [1243, 86] width 8 height 3
click at [1239, 84] on icon "button" at bounding box center [1242, 84] width 9 height 9
click at [1241, 88] on icon "button" at bounding box center [1243, 86] width 8 height 3
click at [1249, 82] on button "button" at bounding box center [1242, 84] width 21 height 21
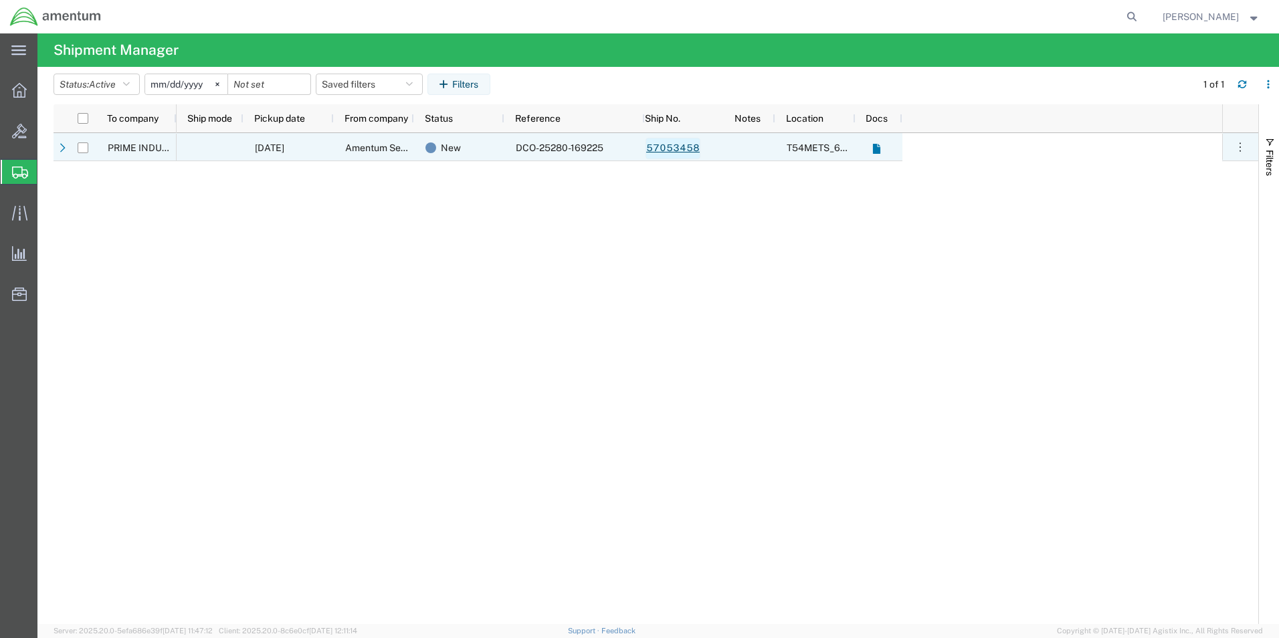
click at [648, 146] on link "57053458" at bounding box center [673, 148] width 55 height 21
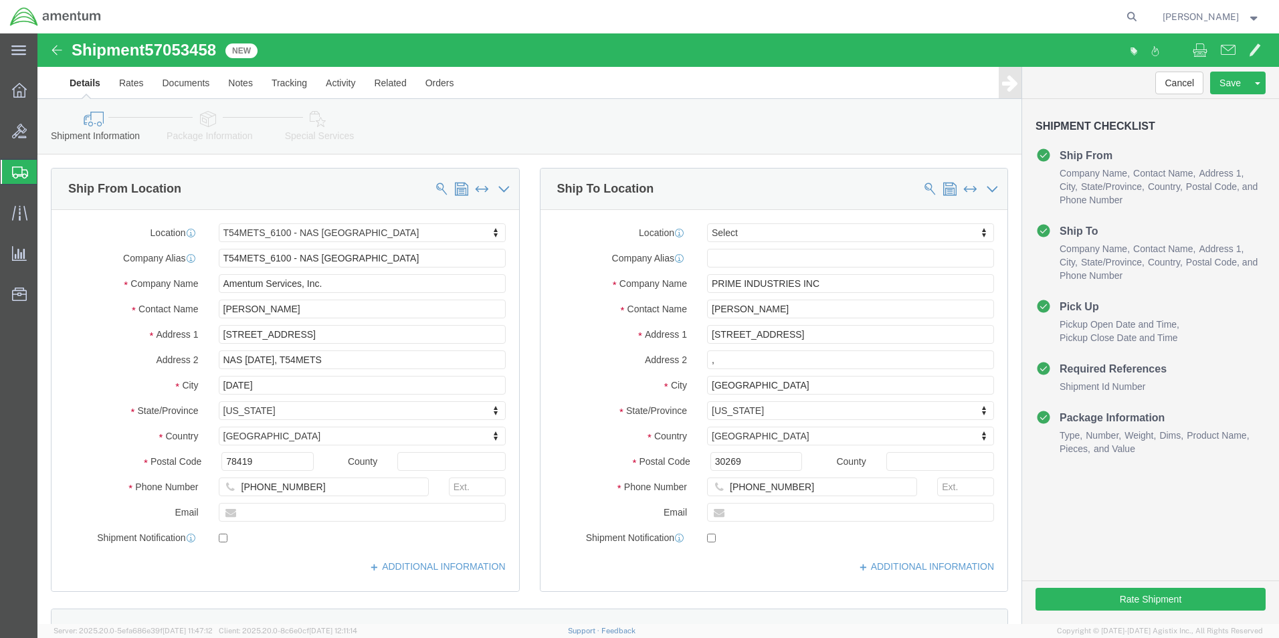
select select "67191"
select select
click button "Rate Shipment"
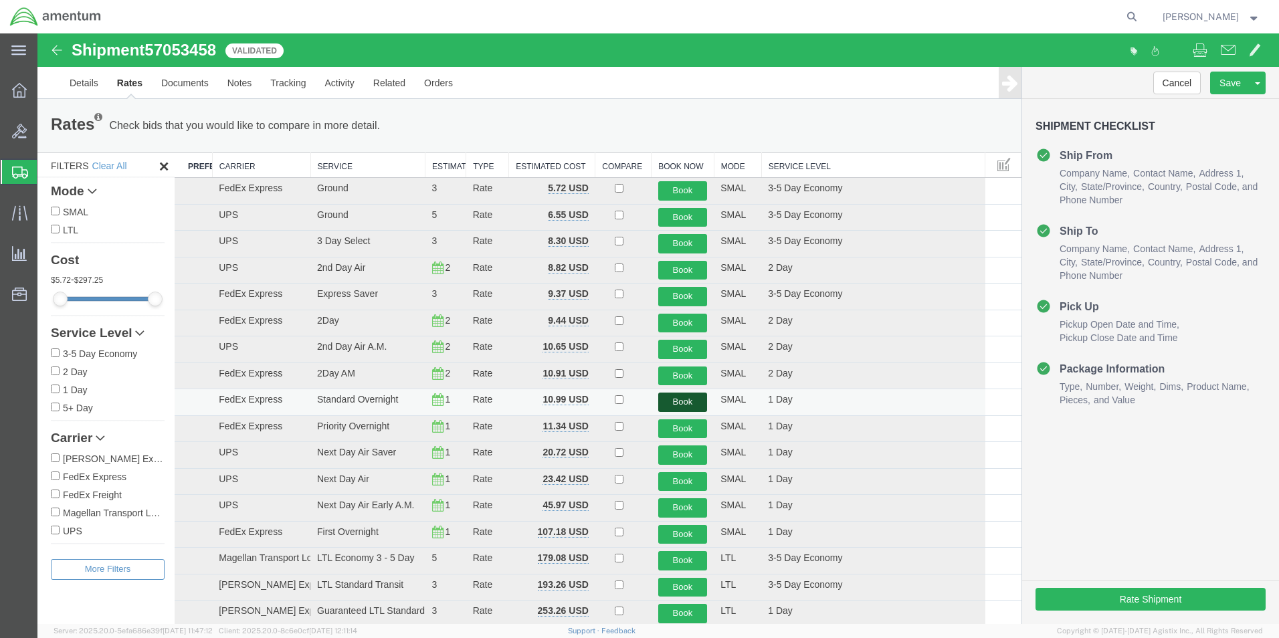
click at [685, 406] on button "Book" at bounding box center [683, 402] width 50 height 19
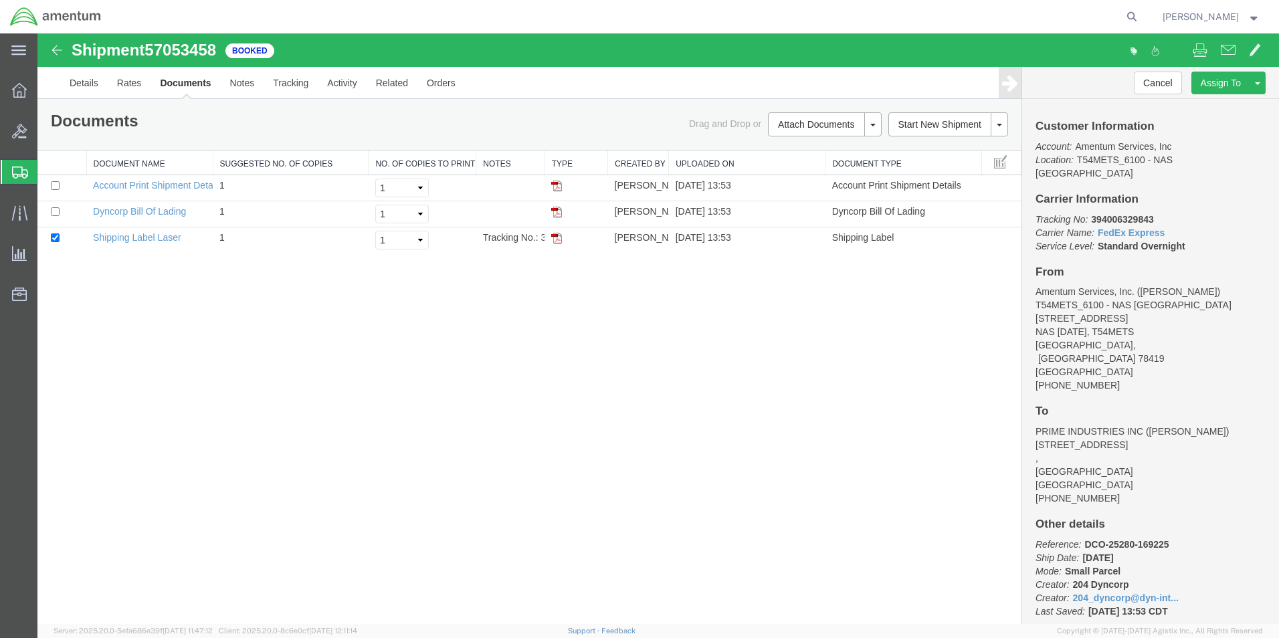
drag, startPoint x: 558, startPoint y: 240, endPoint x: 827, endPoint y: 349, distance: 290.5
click at [558, 240] on img at bounding box center [556, 238] width 11 height 11
drag, startPoint x: 20, startPoint y: 169, endPoint x: 184, endPoint y: 1, distance: 234.7
click at [21, 169] on icon at bounding box center [20, 173] width 16 height 12
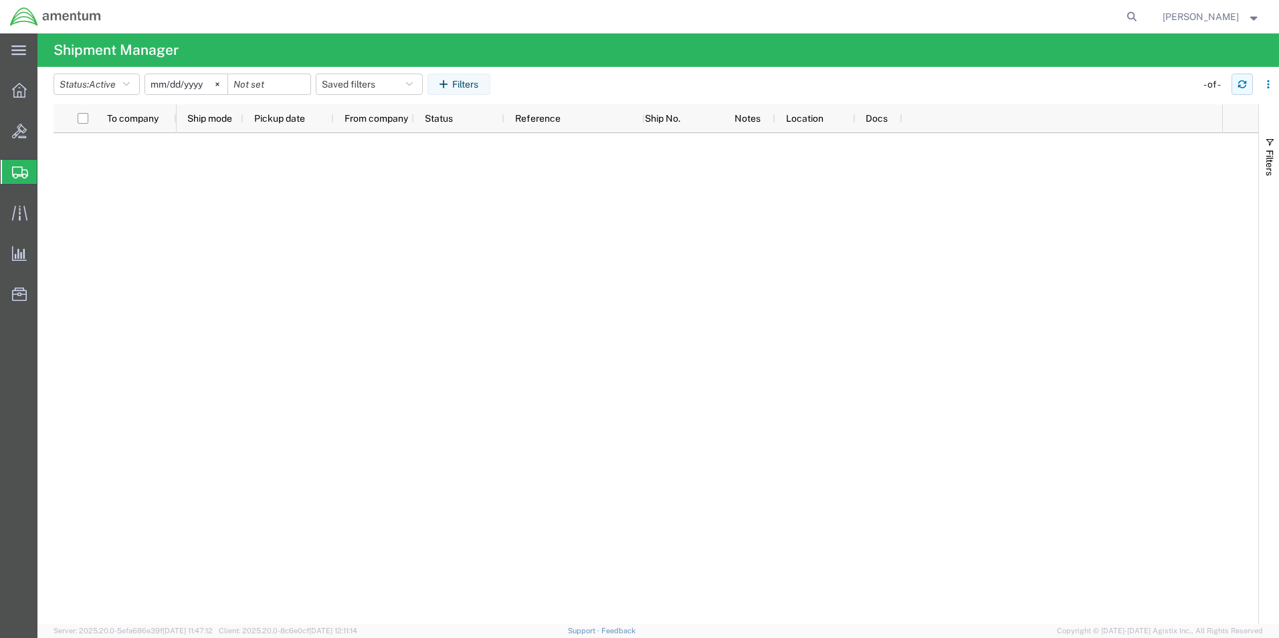
click at [1241, 83] on icon "button" at bounding box center [1242, 84] width 9 height 9
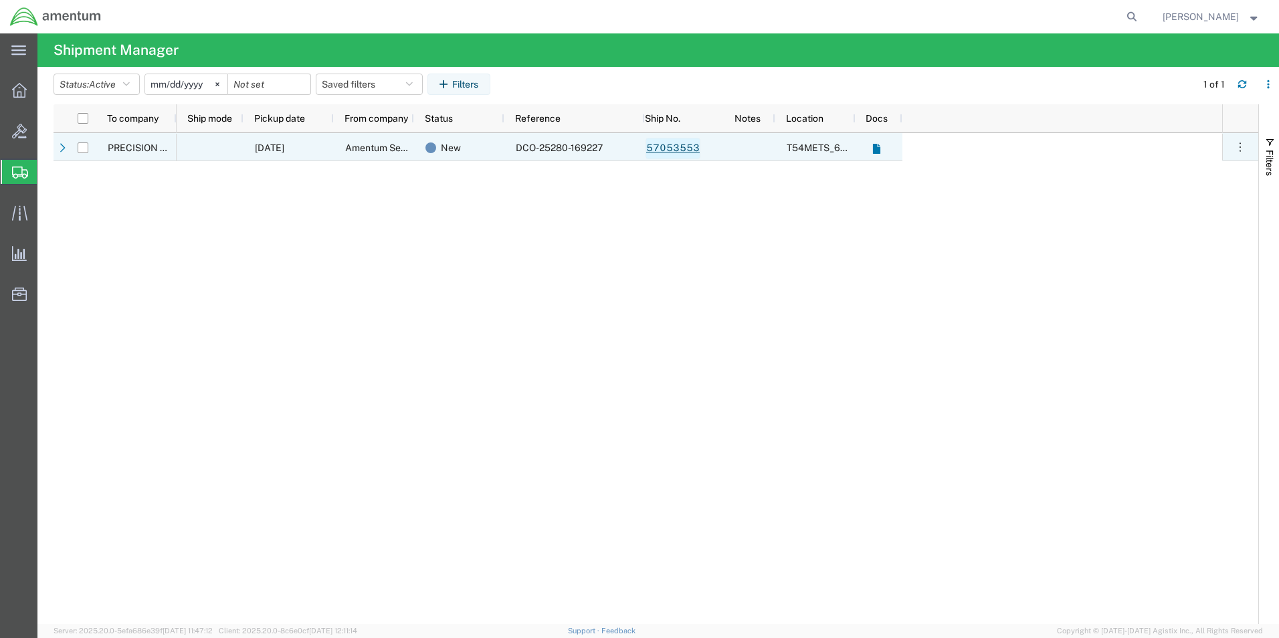
click at [679, 151] on link "57053553" at bounding box center [673, 148] width 55 height 21
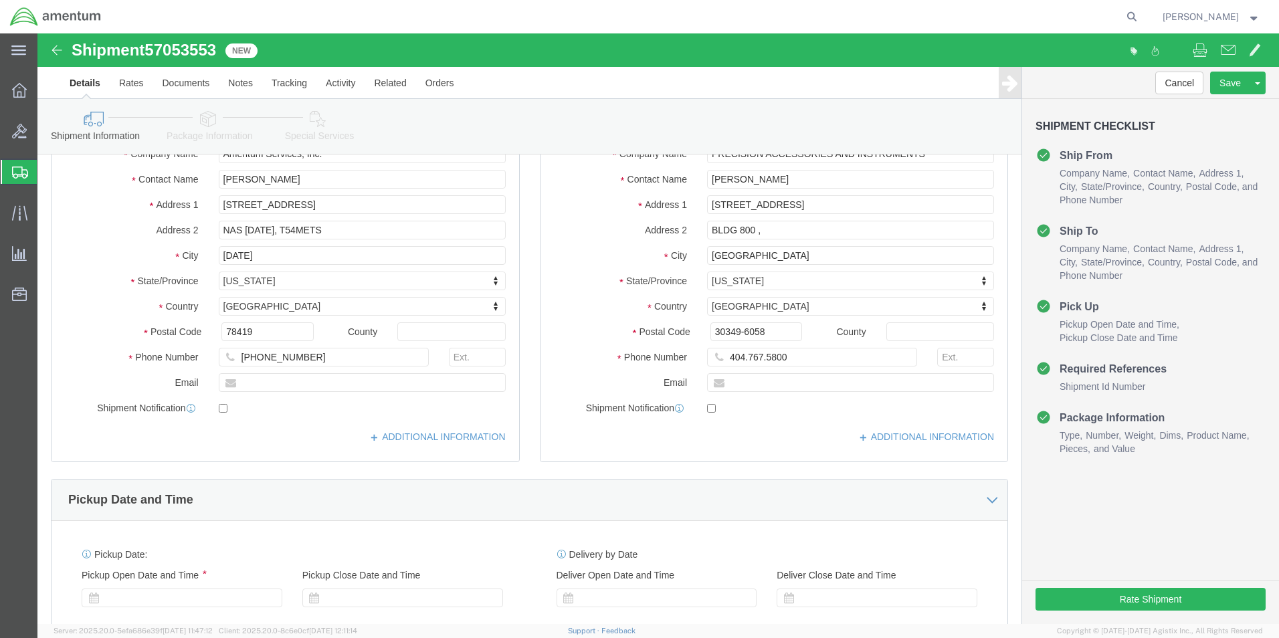
scroll to position [188, 0]
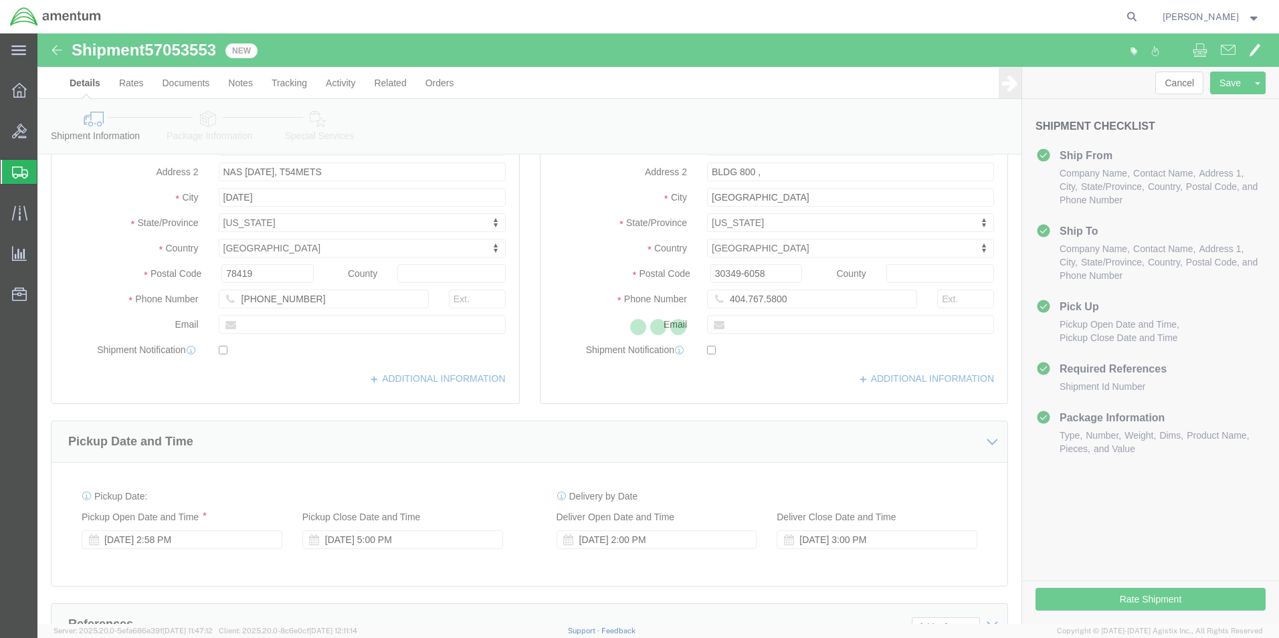
select select "67191"
select select
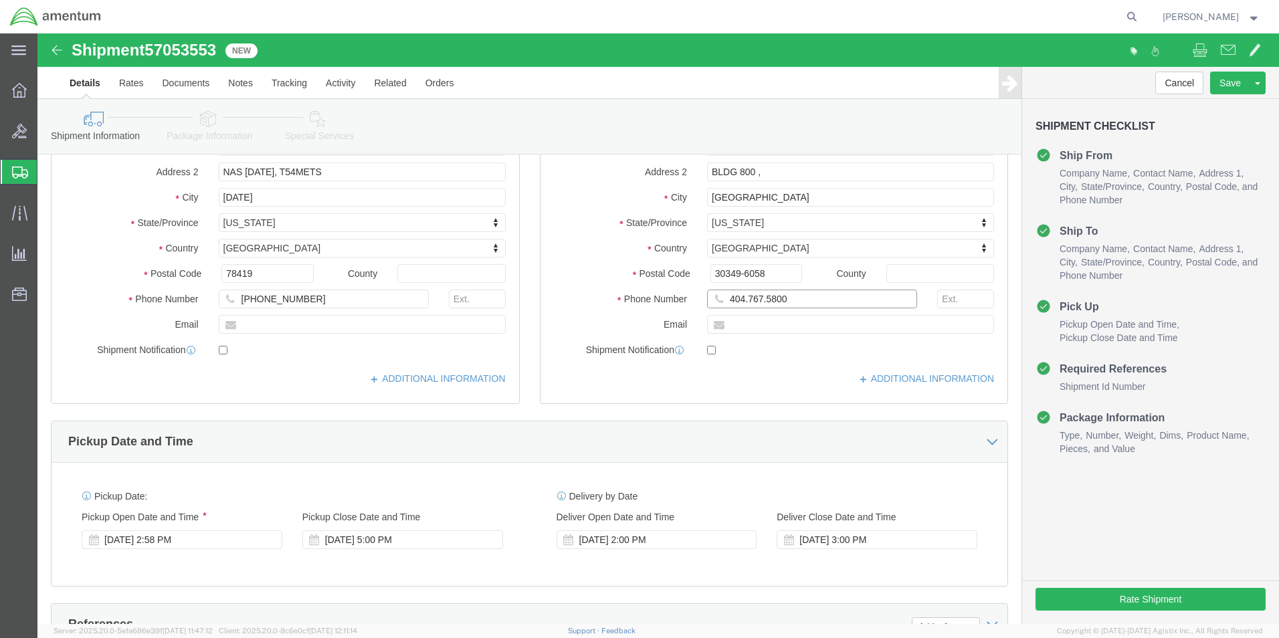
click input "404.767.5800"
click input "404-767.5800"
type input "404-767-5800"
click button "Rate Shipment"
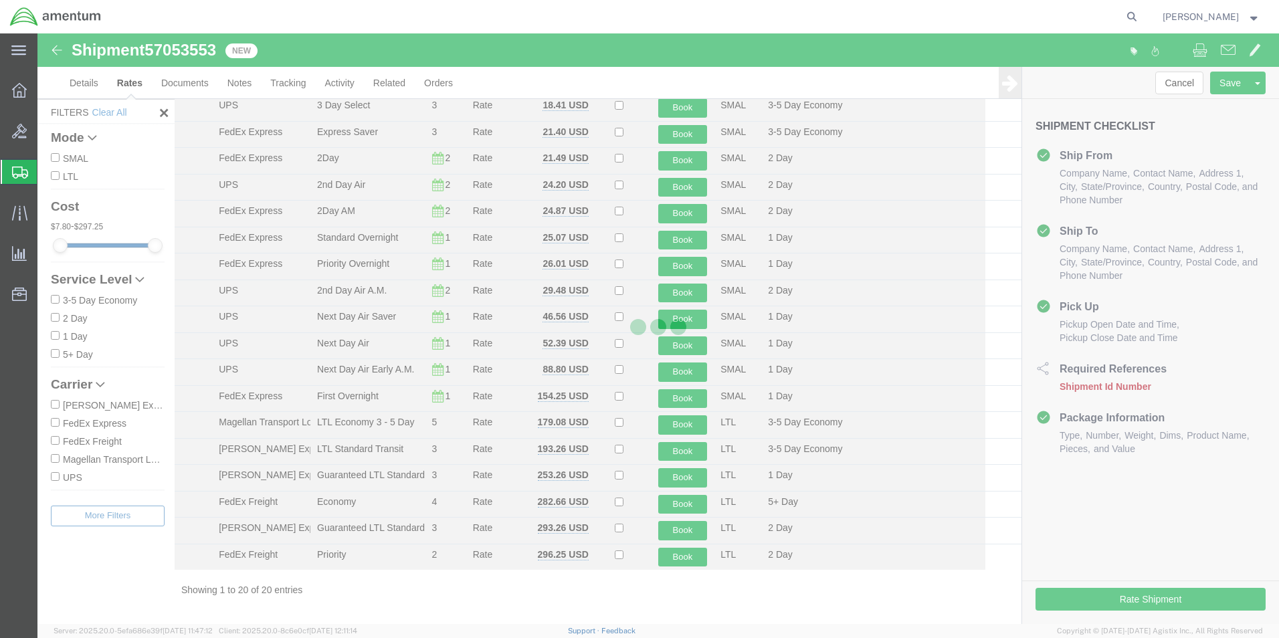
scroll to position [109, 0]
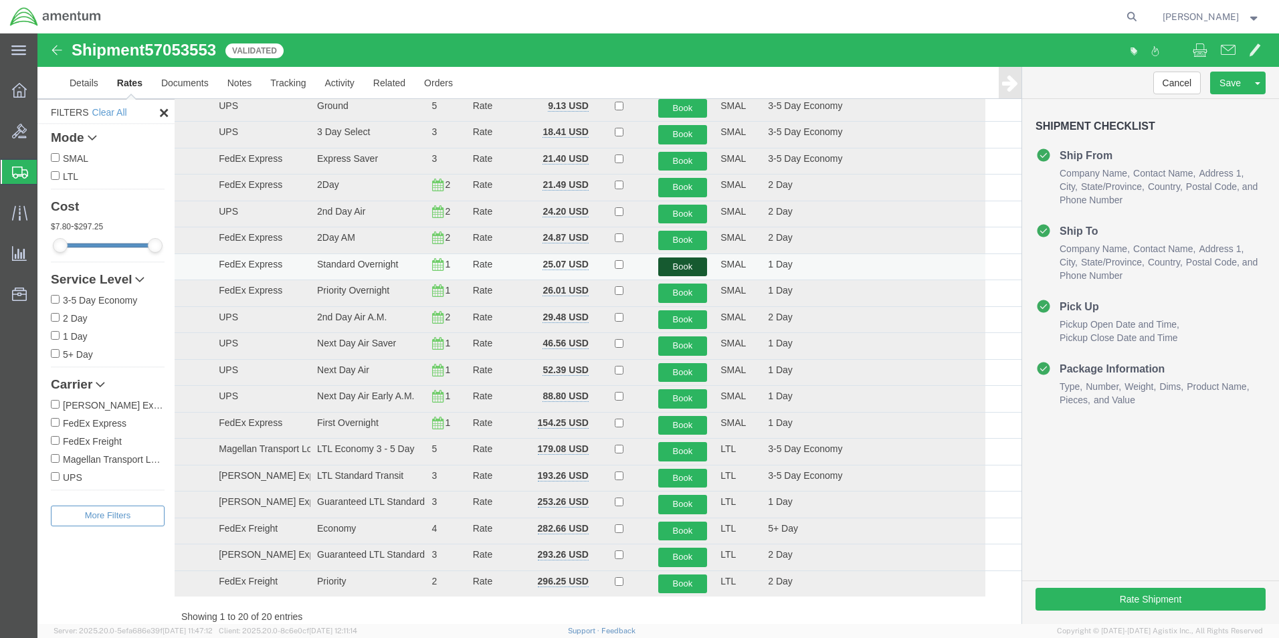
click at [669, 267] on button "Book" at bounding box center [683, 267] width 50 height 19
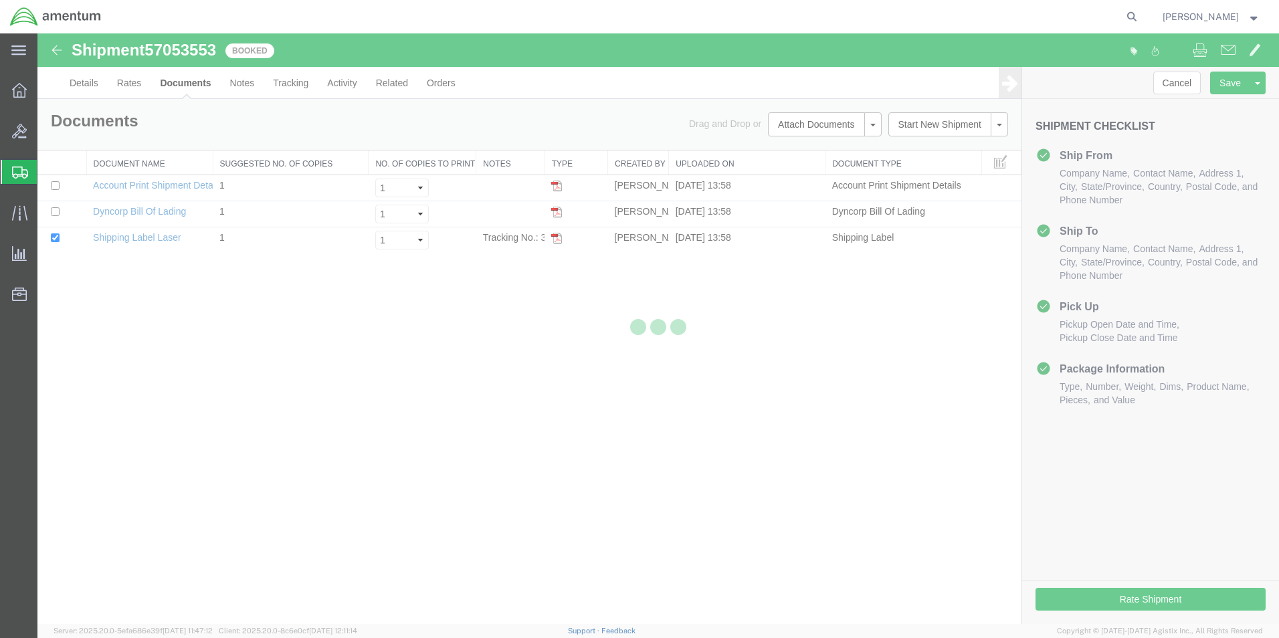
scroll to position [0, 0]
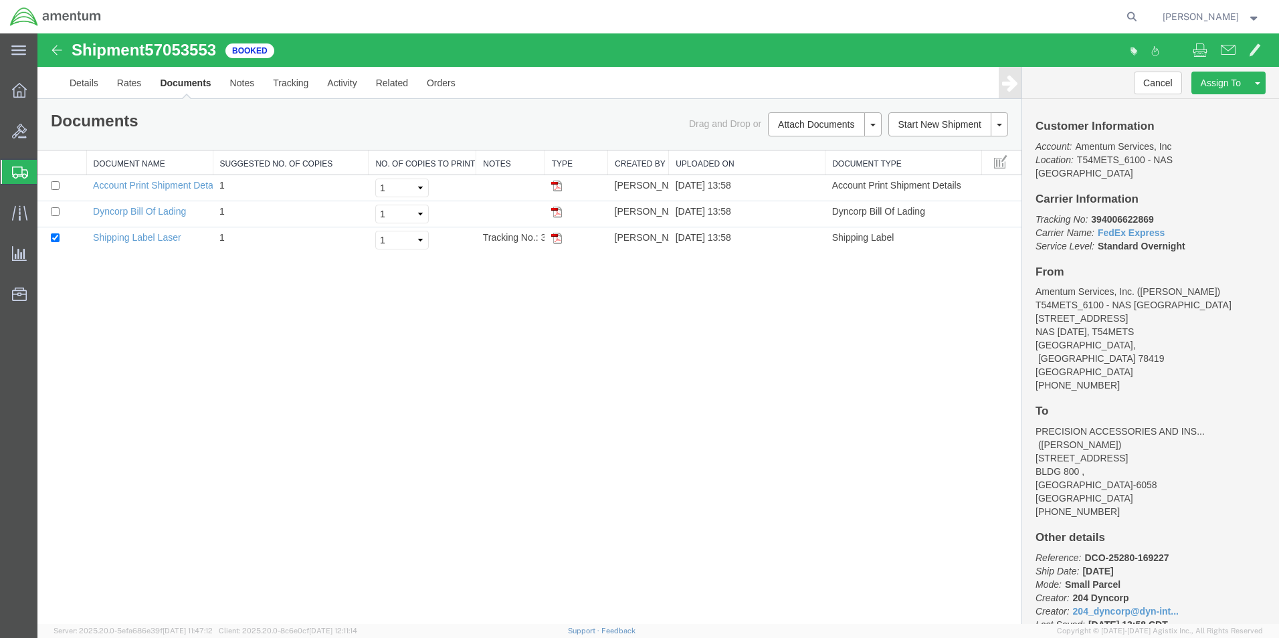
drag, startPoint x: 559, startPoint y: 238, endPoint x: 718, endPoint y: 295, distance: 168.7
click at [559, 238] on img at bounding box center [556, 238] width 11 height 11
click at [15, 175] on icon at bounding box center [20, 173] width 16 height 12
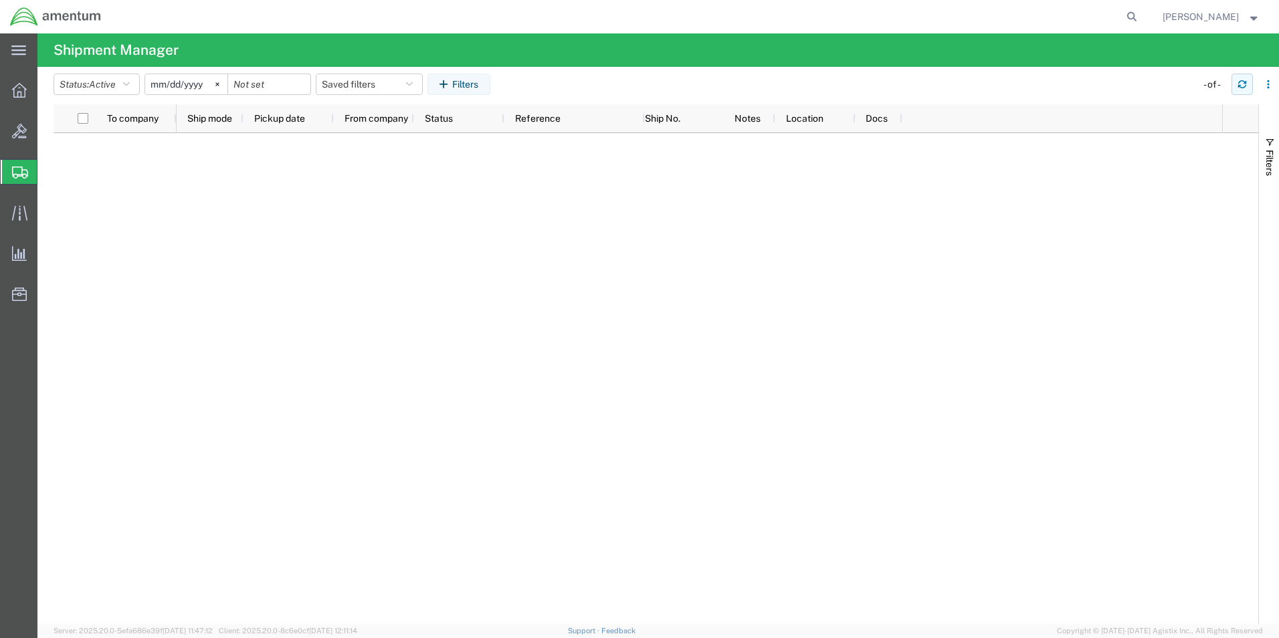
click at [1243, 86] on icon "button" at bounding box center [1242, 84] width 9 height 9
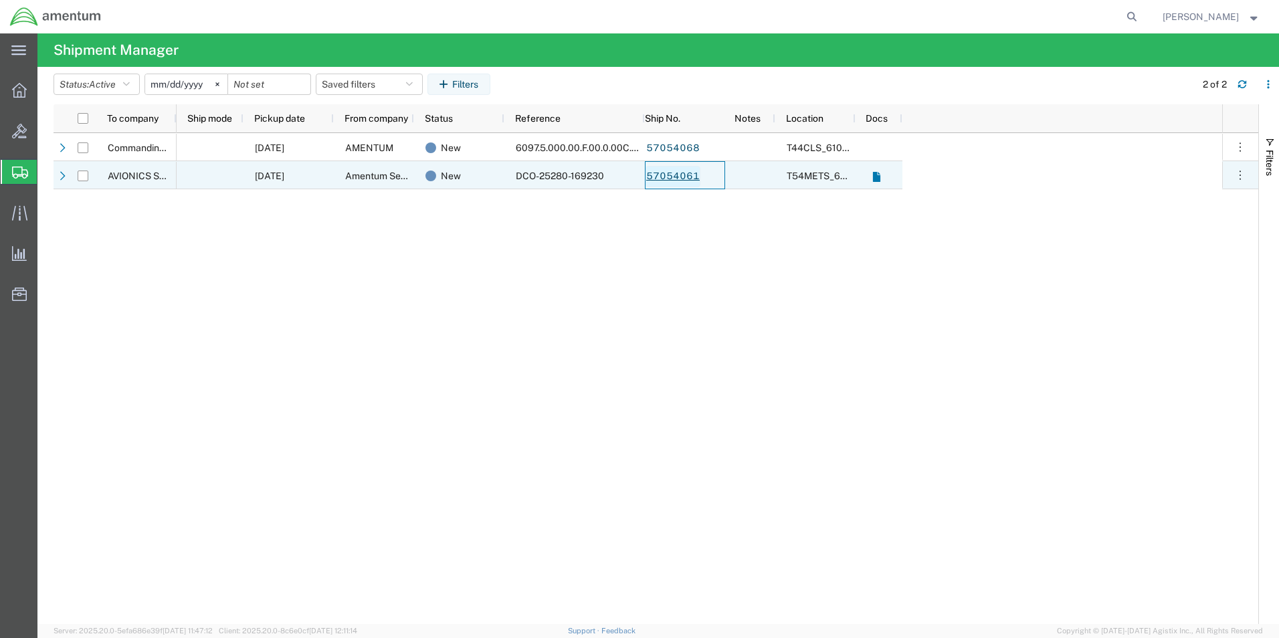
click at [681, 179] on link "57054061" at bounding box center [673, 176] width 55 height 21
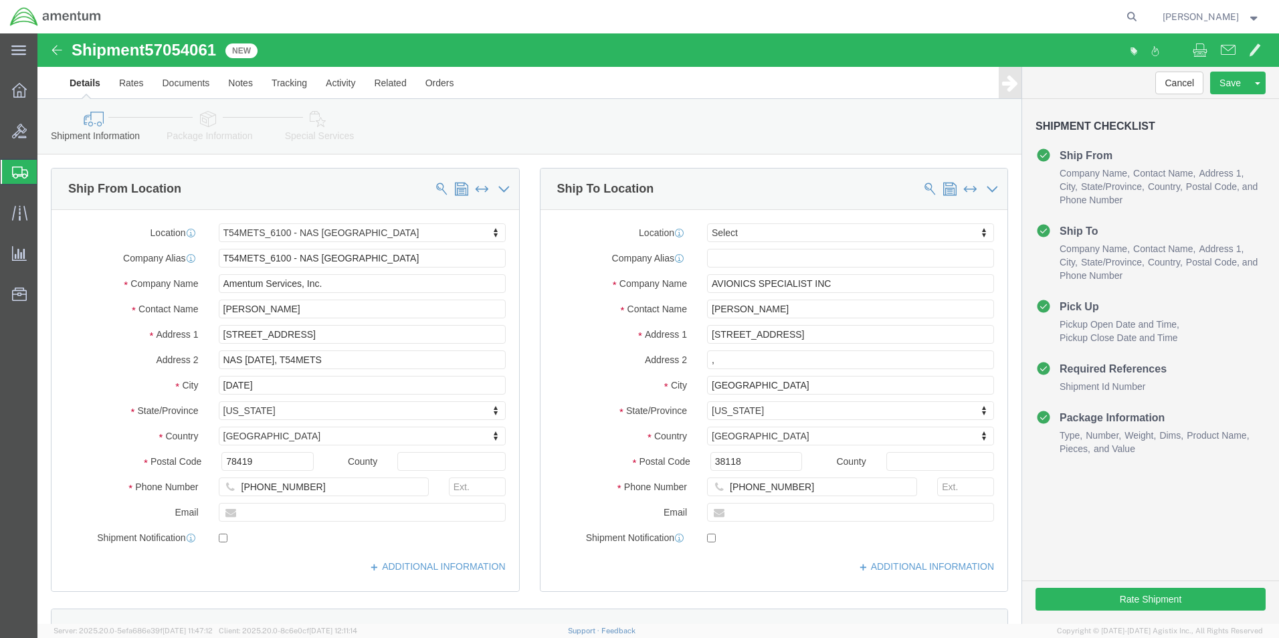
select select "67191"
select select
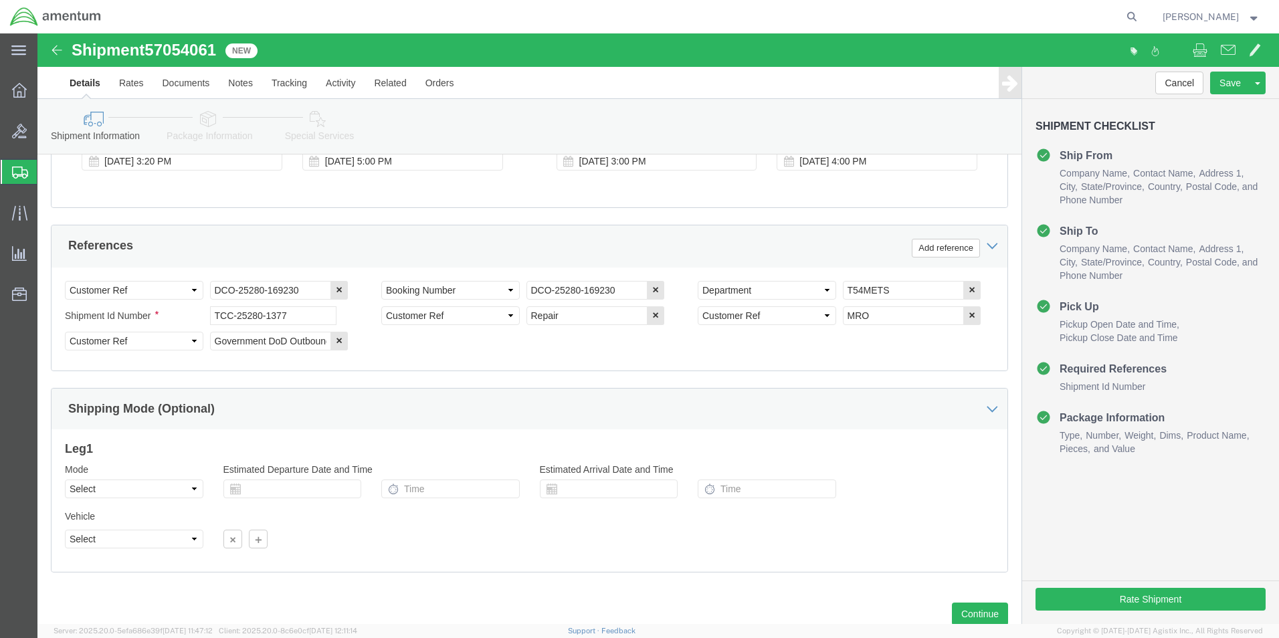
scroll to position [609, 0]
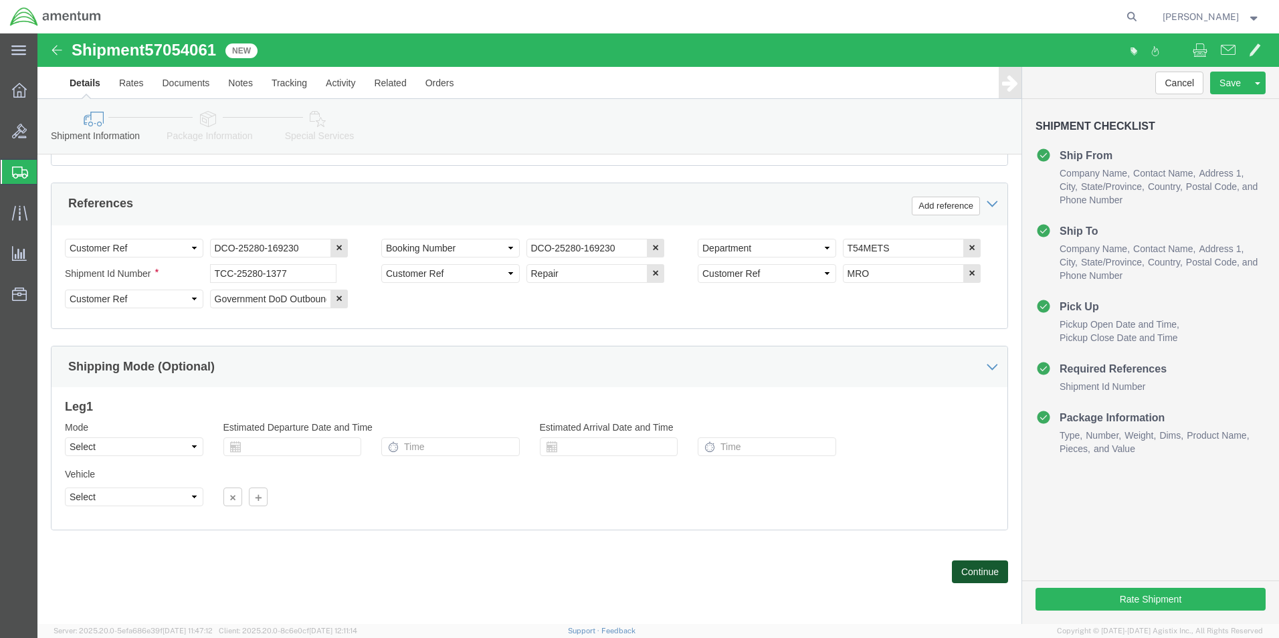
click button "Continue"
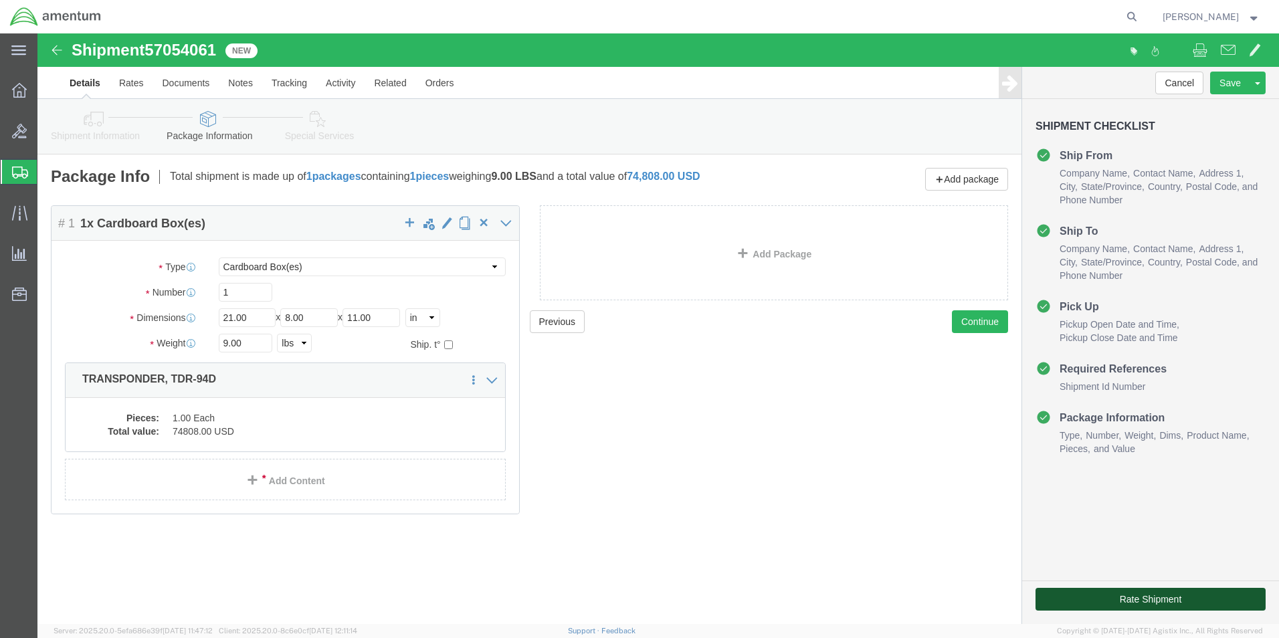
click button "Rate Shipment"
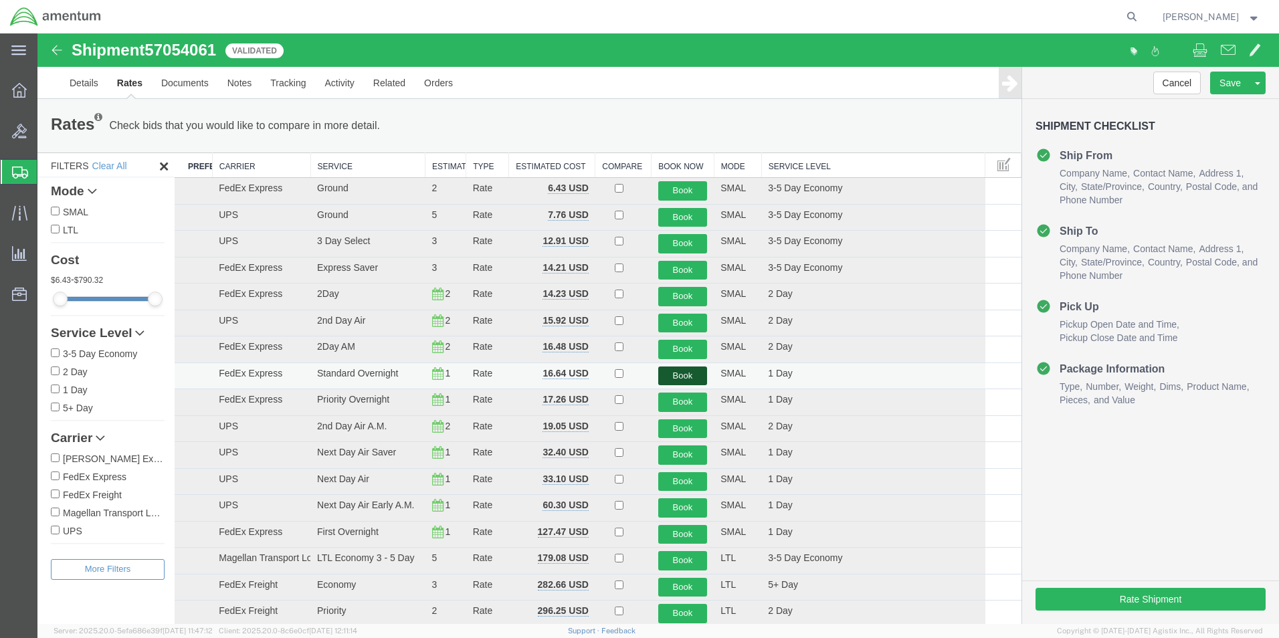
click at [669, 371] on button "Book" at bounding box center [683, 376] width 50 height 19
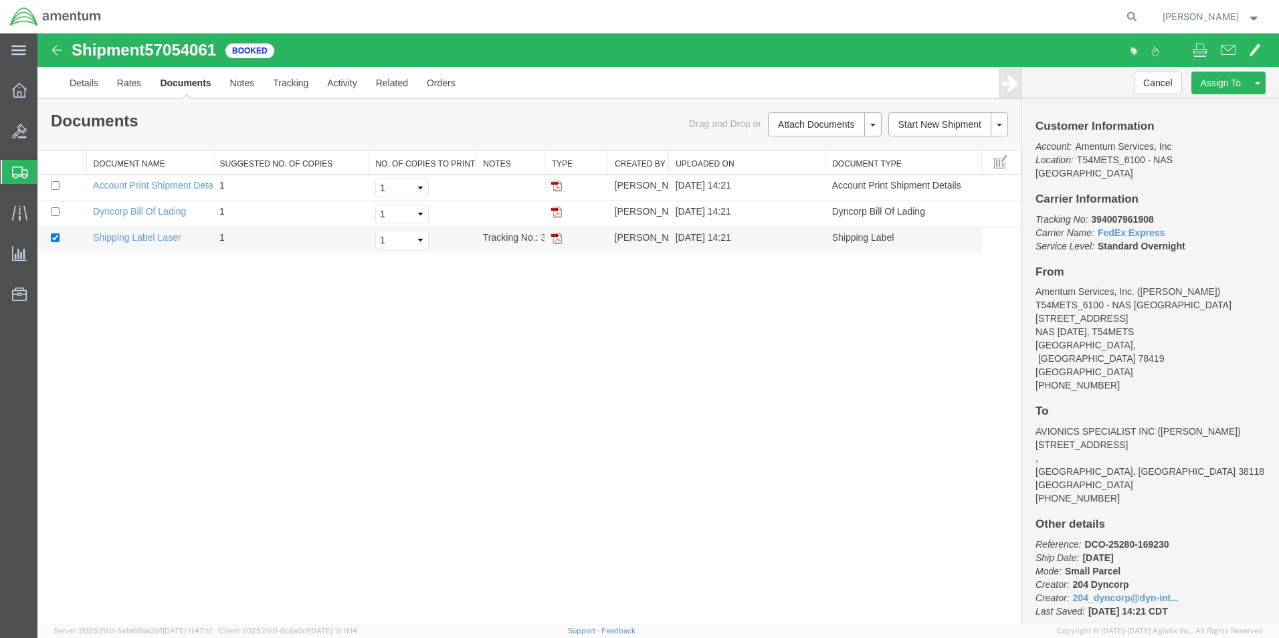
click at [551, 237] on td at bounding box center [576, 241] width 63 height 26
click at [560, 241] on img at bounding box center [556, 238] width 11 height 11
click at [22, 173] on icon at bounding box center [20, 173] width 16 height 12
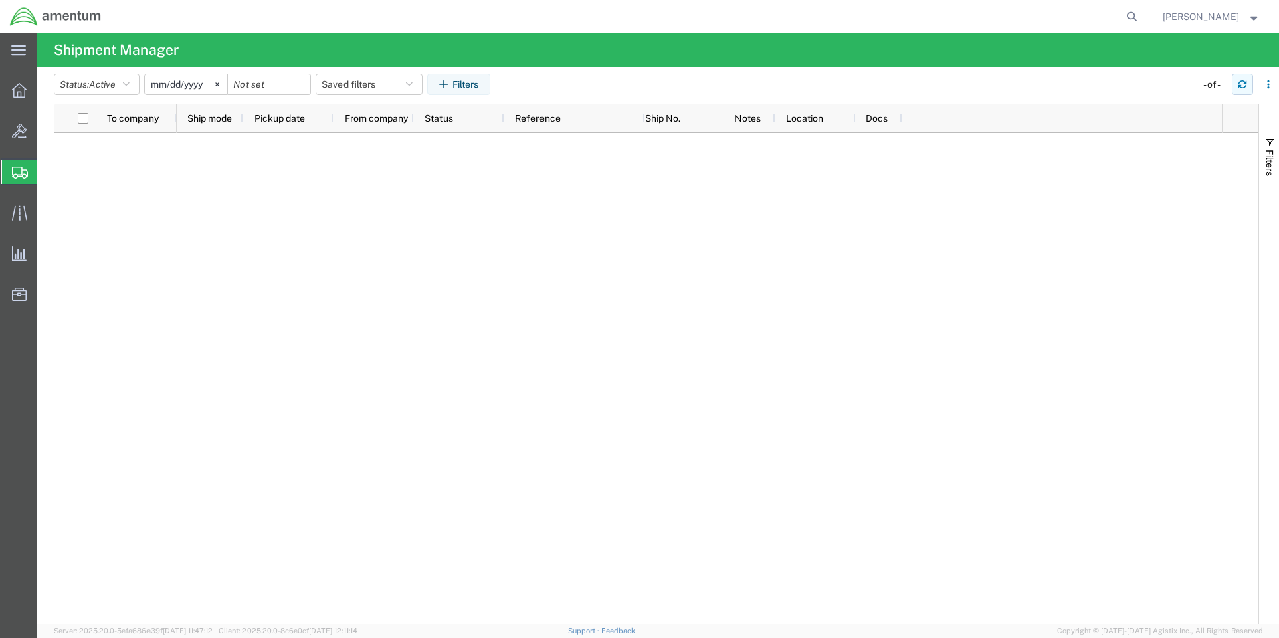
click at [1233, 83] on button "button" at bounding box center [1242, 84] width 21 height 21
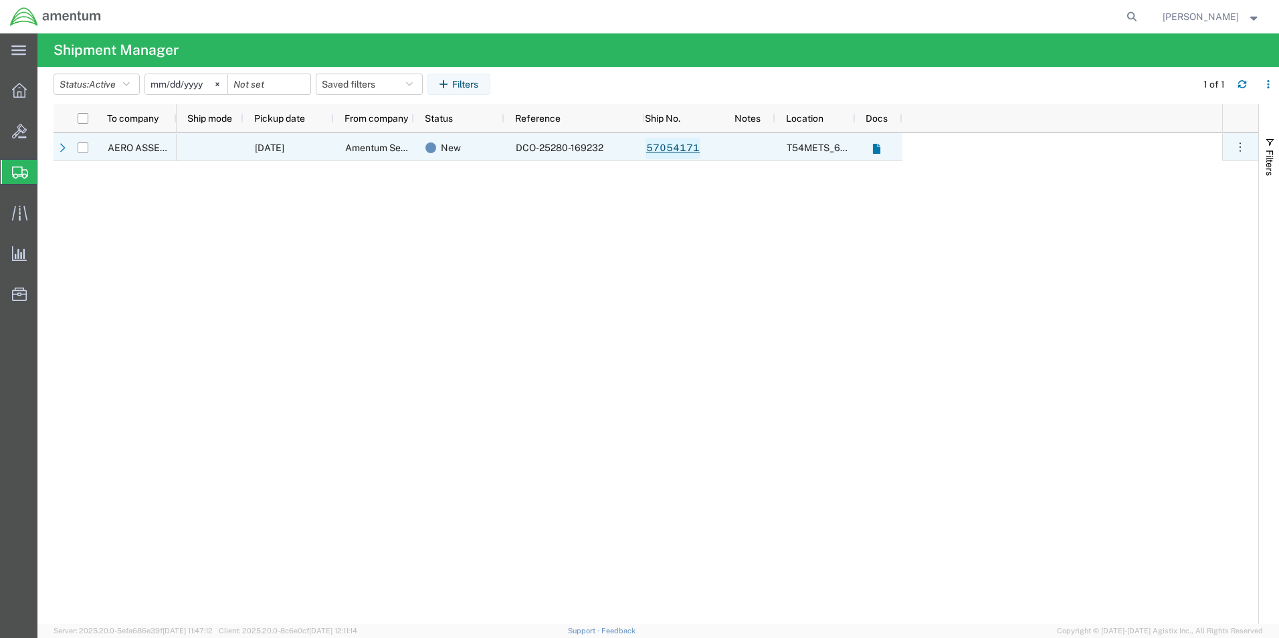
click at [681, 143] on link "57054171" at bounding box center [673, 148] width 55 height 21
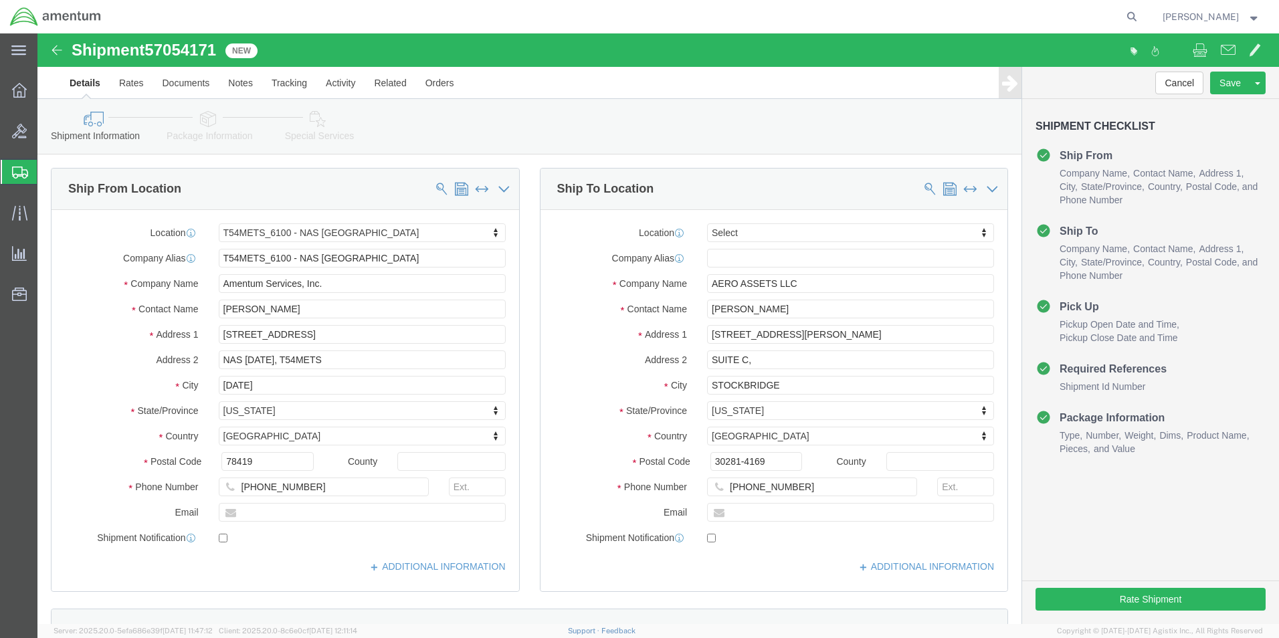
select select "67191"
select select
click input "AERO ASSETS LLC"
type input "A"
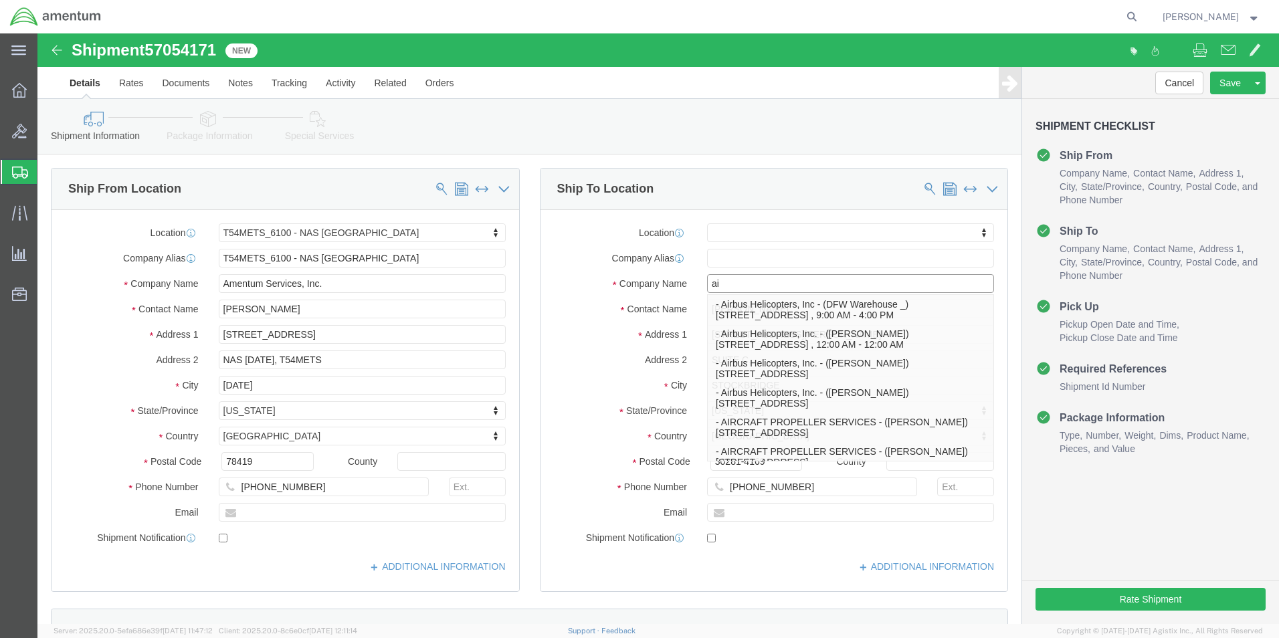
type input "a"
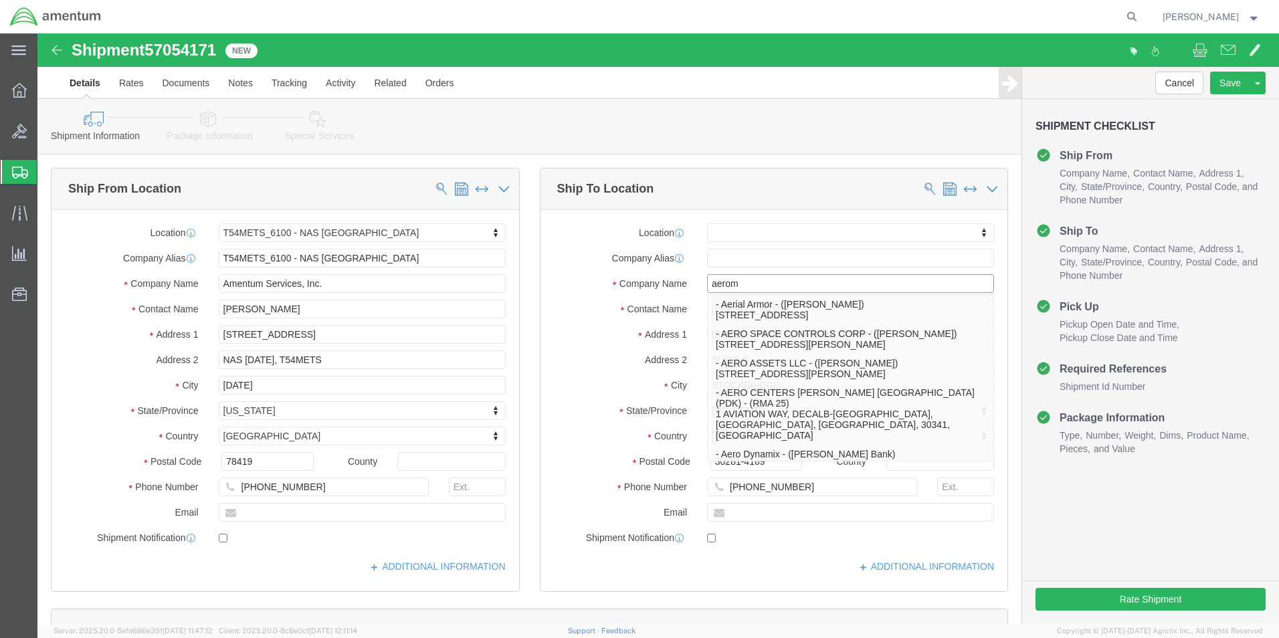
type input "aeromo"
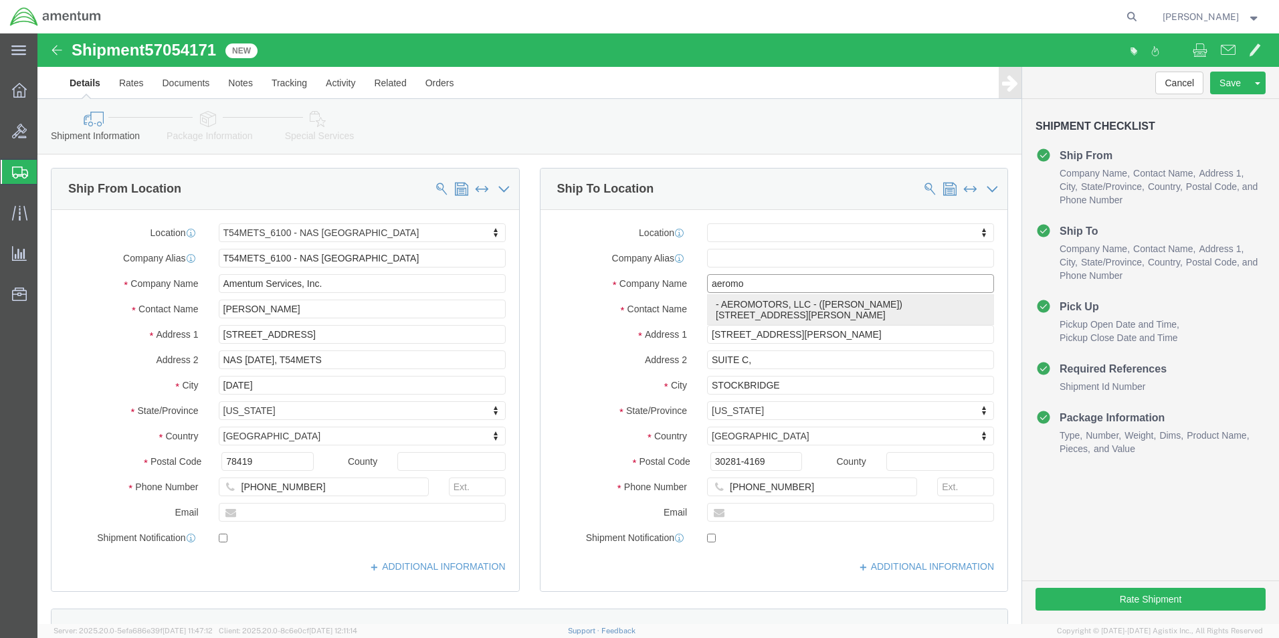
click p "- AEROMOTORS, LLC - (KENNY STCLAIR) 304 E. MURRAY STREET, BROWNTOWN, WI, 53522,…"
select select "WI"
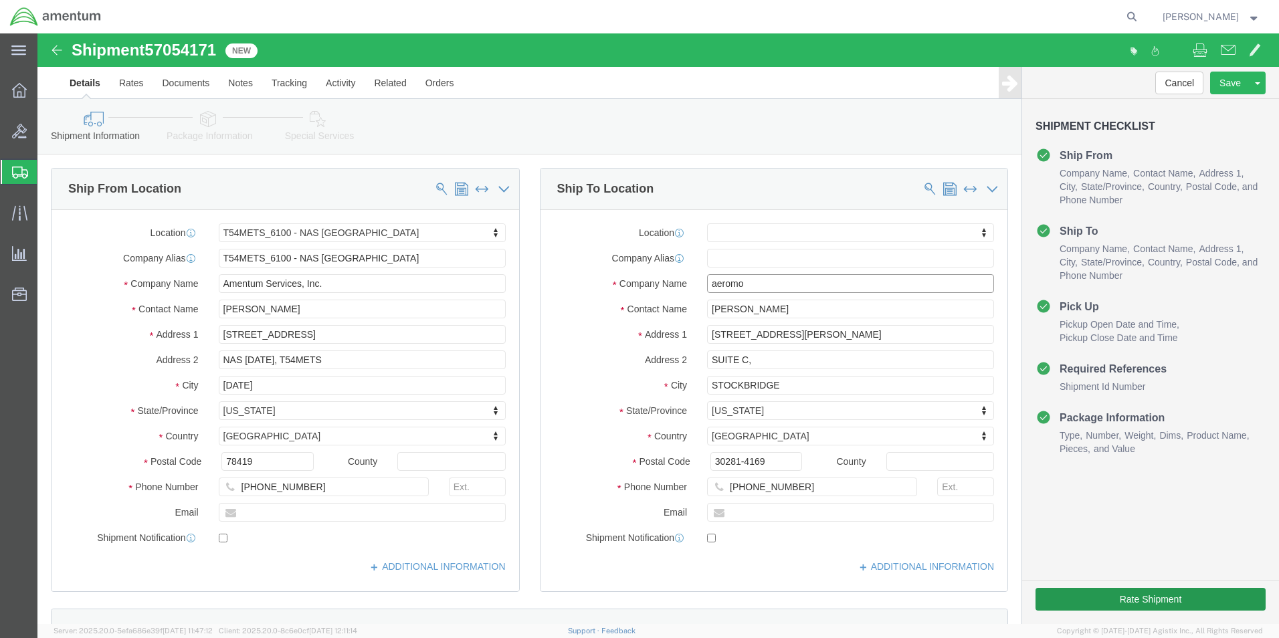
type input "AEROMOTORS, LLC"
click button "Rate Shipment"
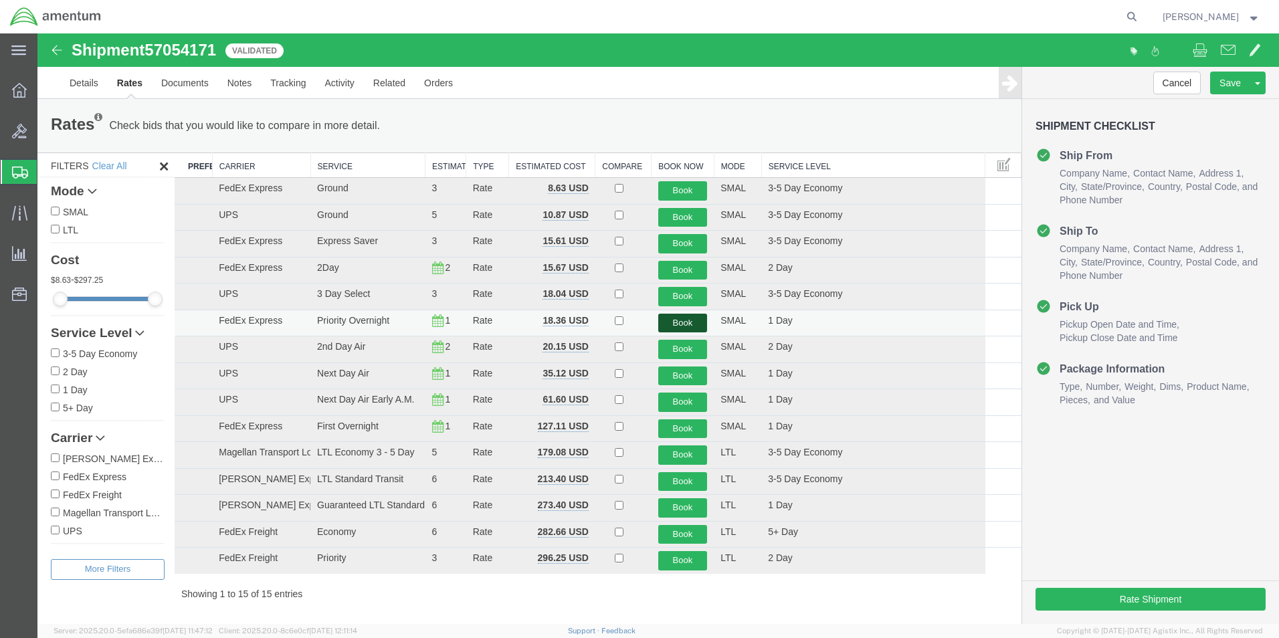
click at [688, 319] on button "Book" at bounding box center [683, 323] width 50 height 19
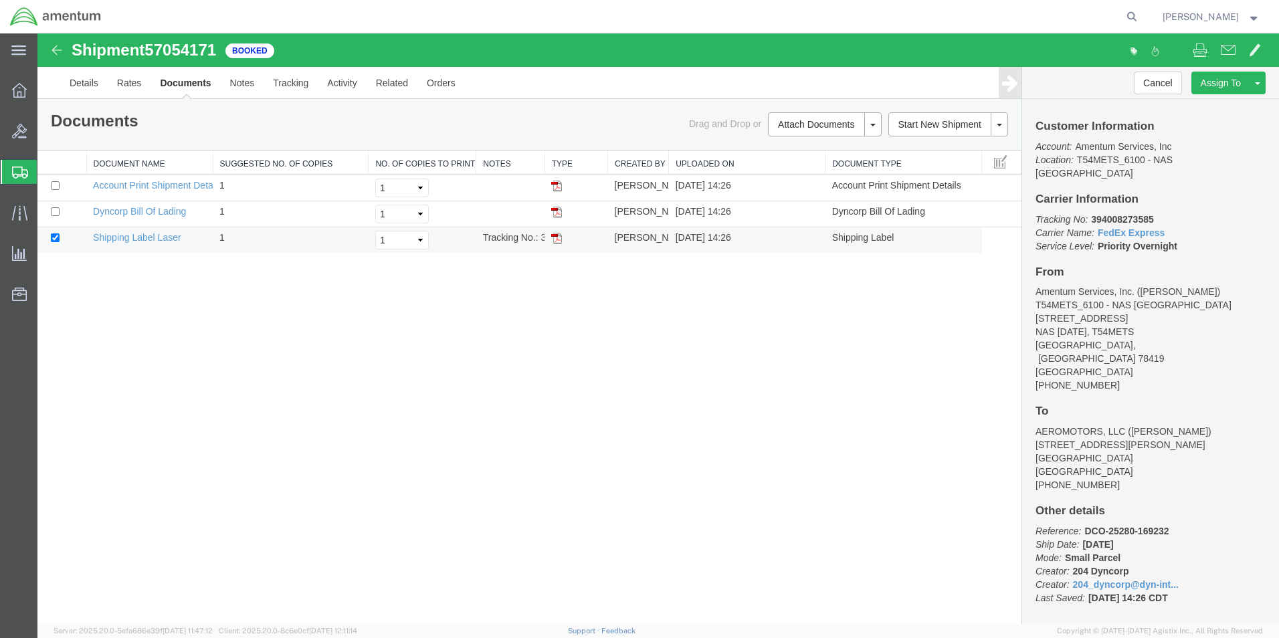
click at [559, 238] on img at bounding box center [556, 238] width 11 height 11
click at [14, 171] on icon at bounding box center [20, 173] width 16 height 12
